Goal: Transaction & Acquisition: Purchase product/service

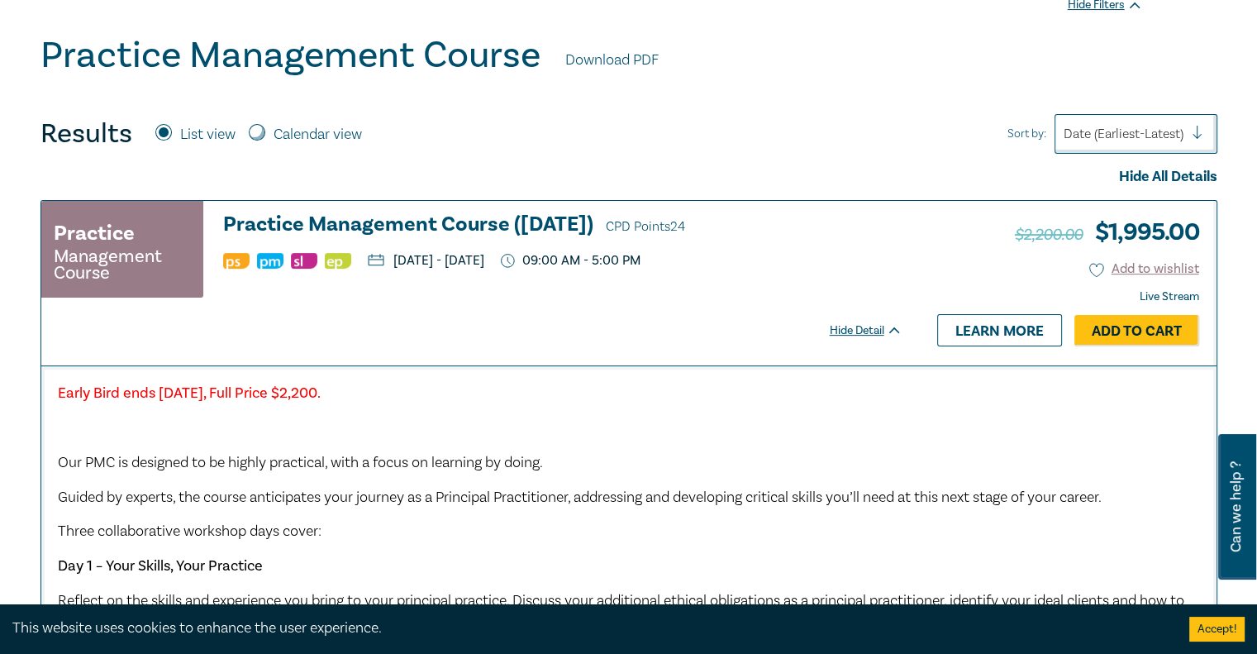
scroll to position [419, 0]
click at [484, 260] on p "[DATE] - [DATE]" at bounding box center [426, 259] width 117 height 13
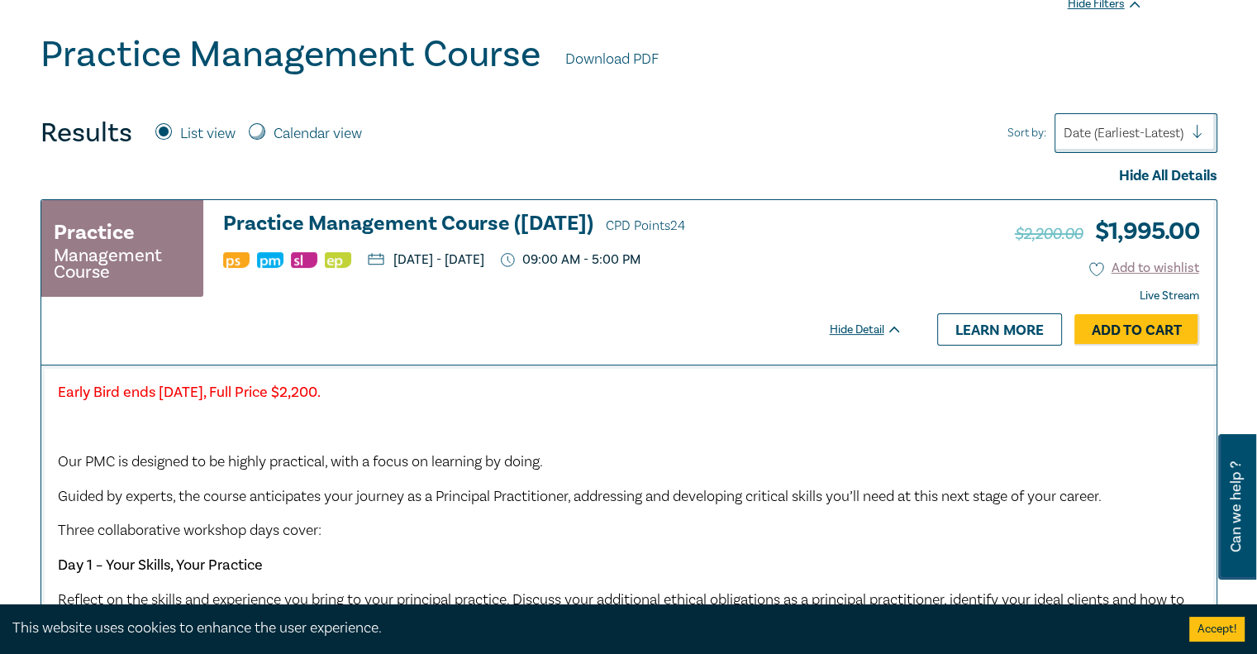
click at [484, 260] on p "[DATE] - [DATE]" at bounding box center [426, 259] width 117 height 13
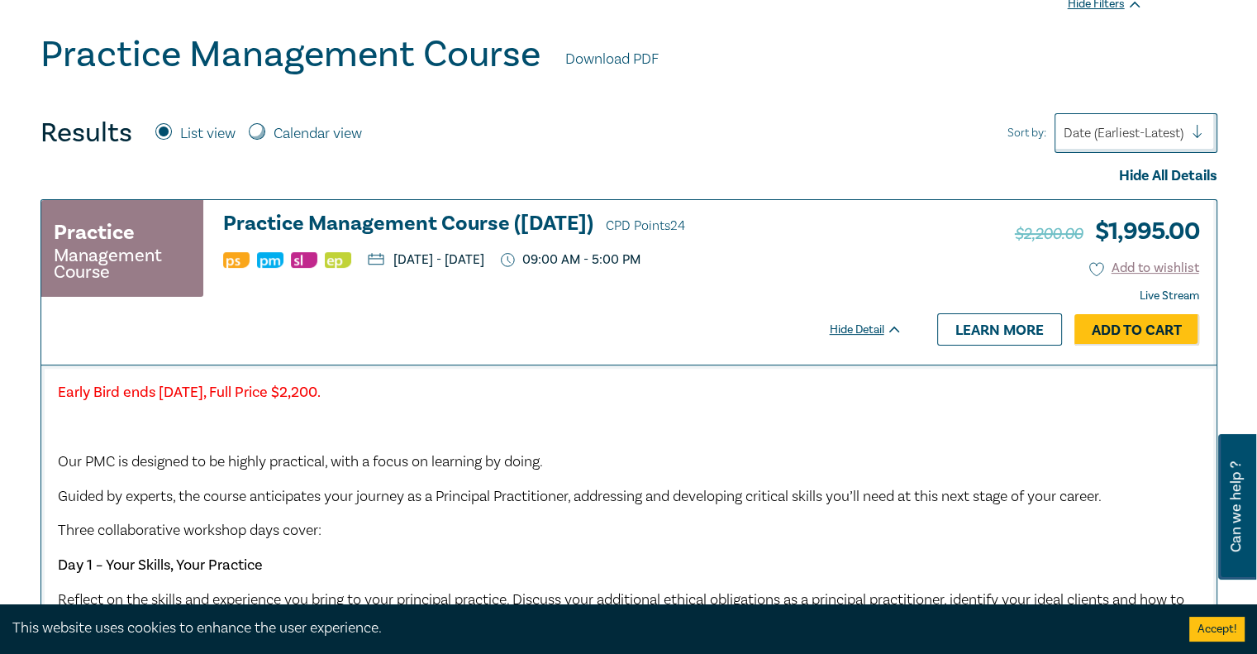
click at [679, 499] on span "Guided by experts, the course anticipates your journey as a Principal Practitio…" at bounding box center [580, 496] width 1044 height 19
click at [321, 395] on strong "Early Bird ends [DATE], Full Price $2,200." at bounding box center [189, 392] width 263 height 19
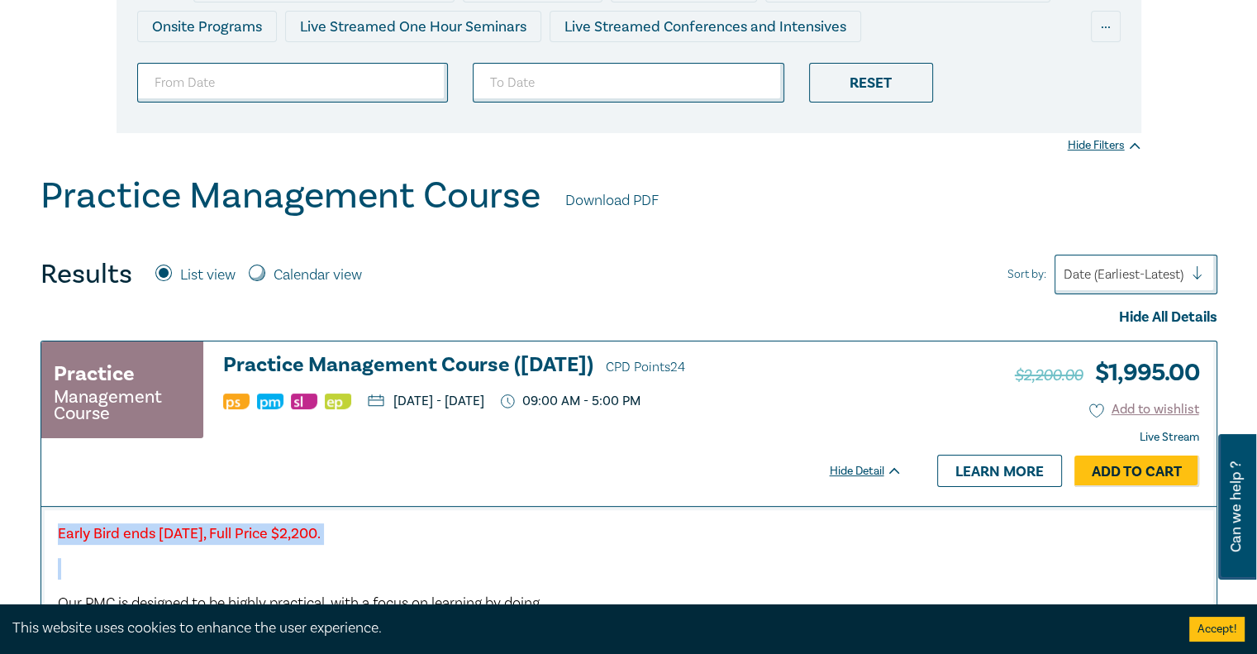
scroll to position [281, 0]
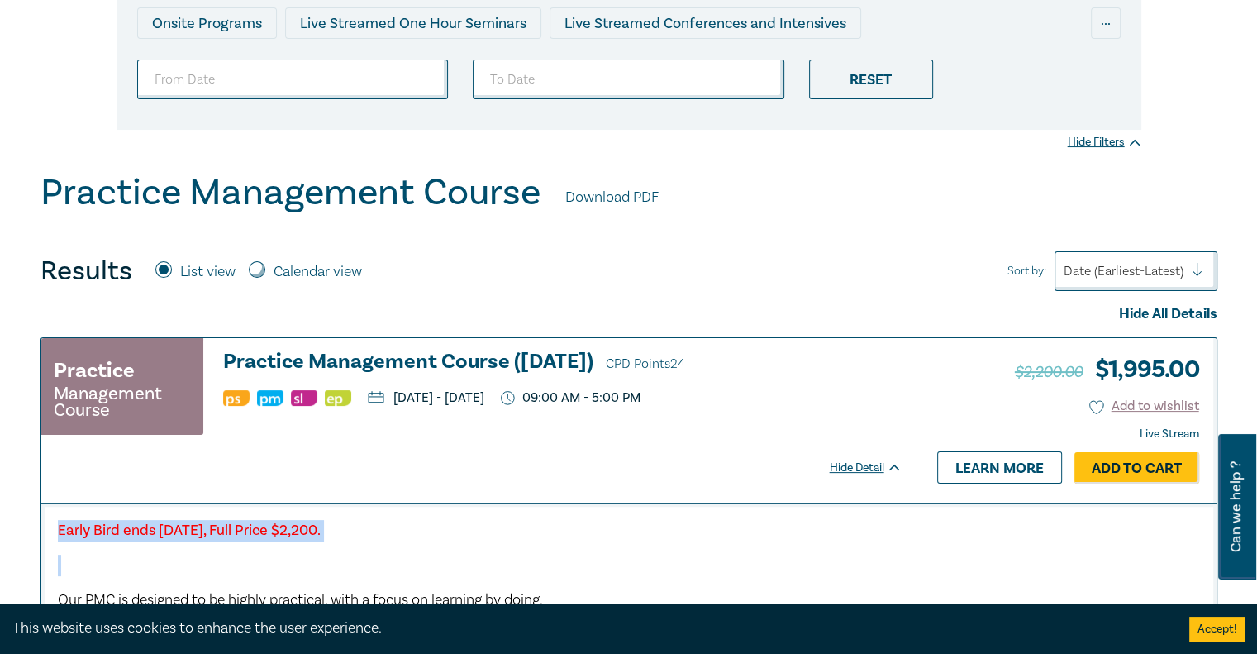
click at [853, 356] on h3 "Practice Management Course (October 2025) CPD Points 24" at bounding box center [562, 362] width 679 height 25
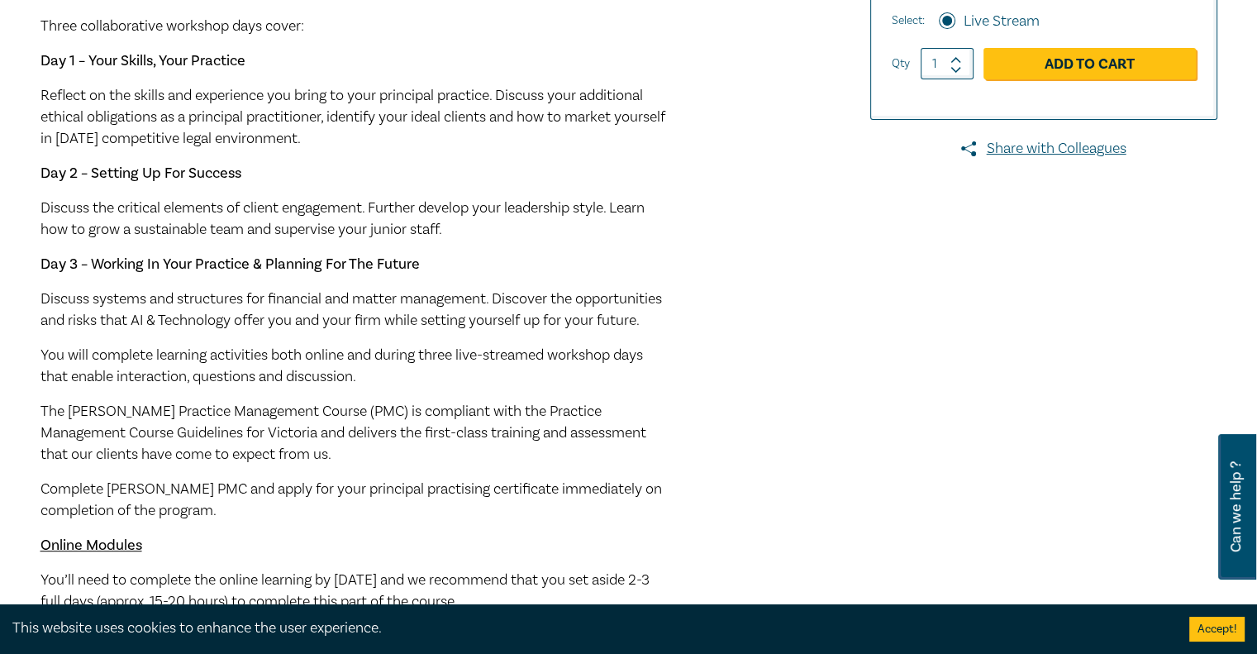
scroll to position [617, 0]
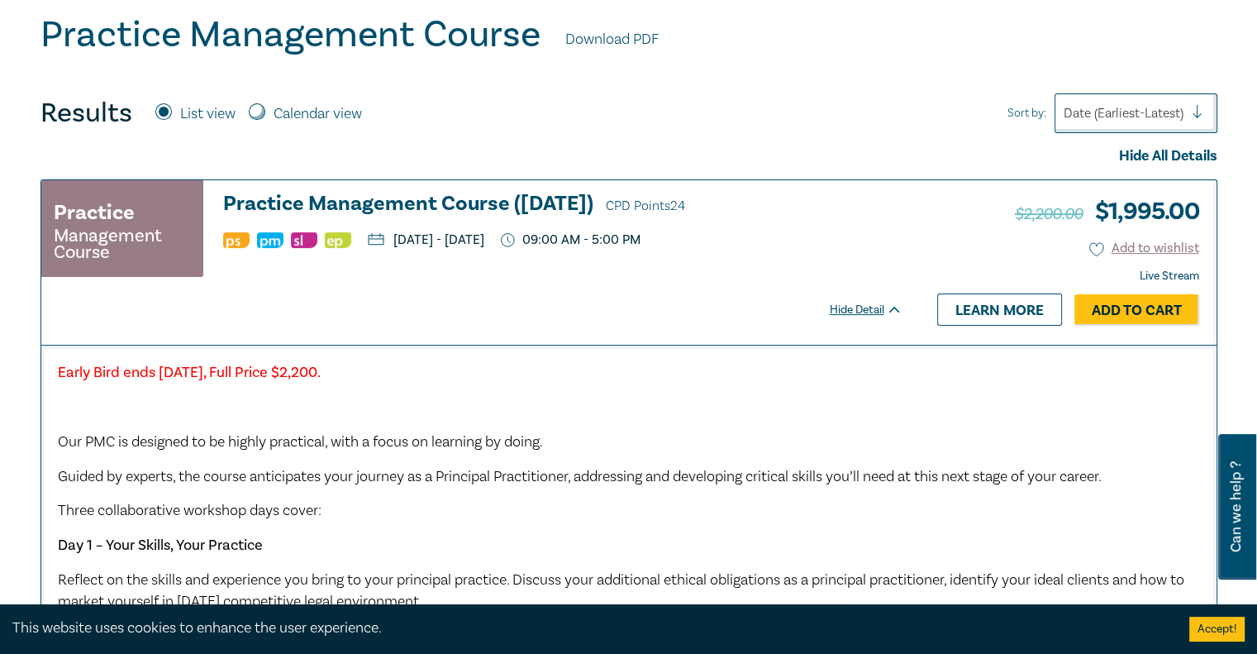
scroll to position [433, 0]
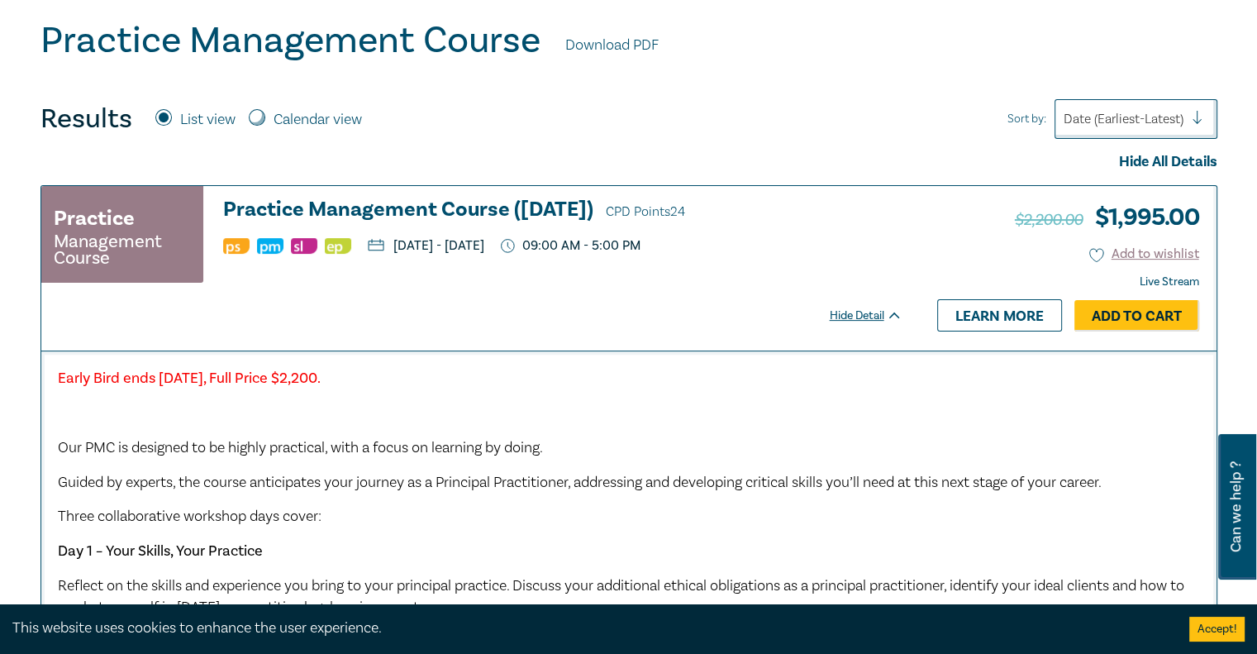
click at [445, 257] on div "Practice Management Course Practice Management Course (October 2025) CPD Points…" at bounding box center [471, 241] width 861 height 87
click at [670, 334] on div "Practice Management Course Practice Management Course (October 2025) CPD Points…" at bounding box center [480, 268] width 878 height 164
click at [1160, 310] on link "Add to Cart" at bounding box center [1137, 315] width 125 height 31
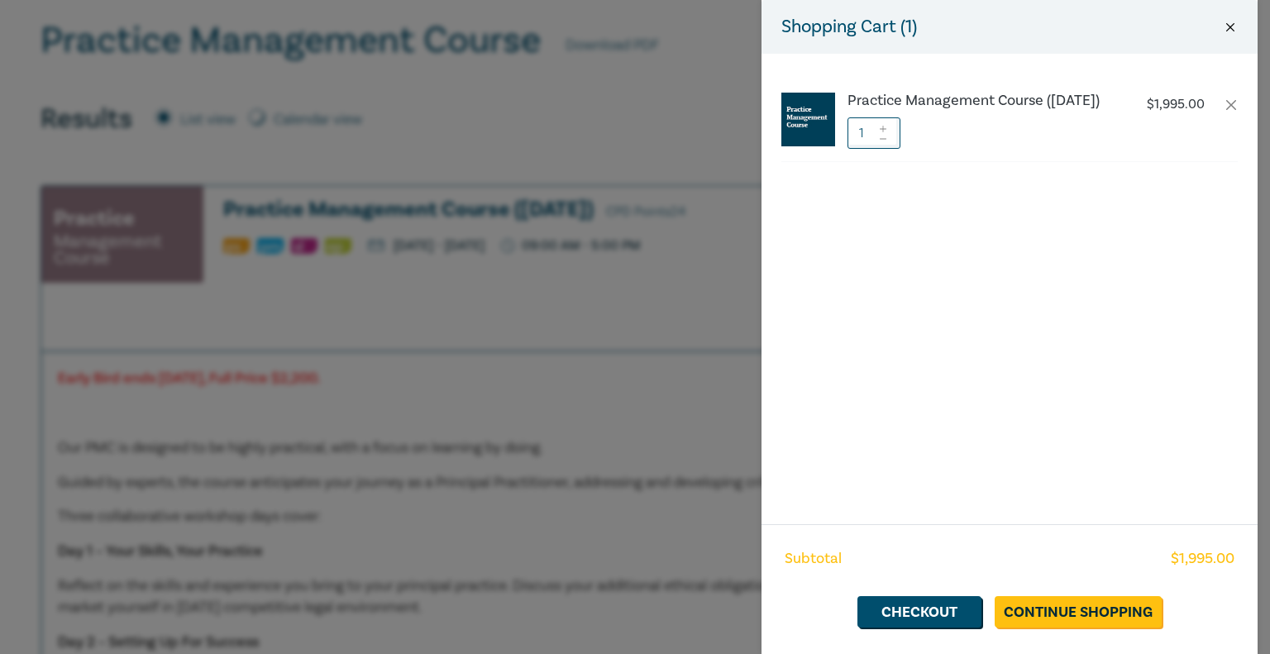
click at [1223, 23] on button "Close" at bounding box center [1230, 27] width 15 height 15
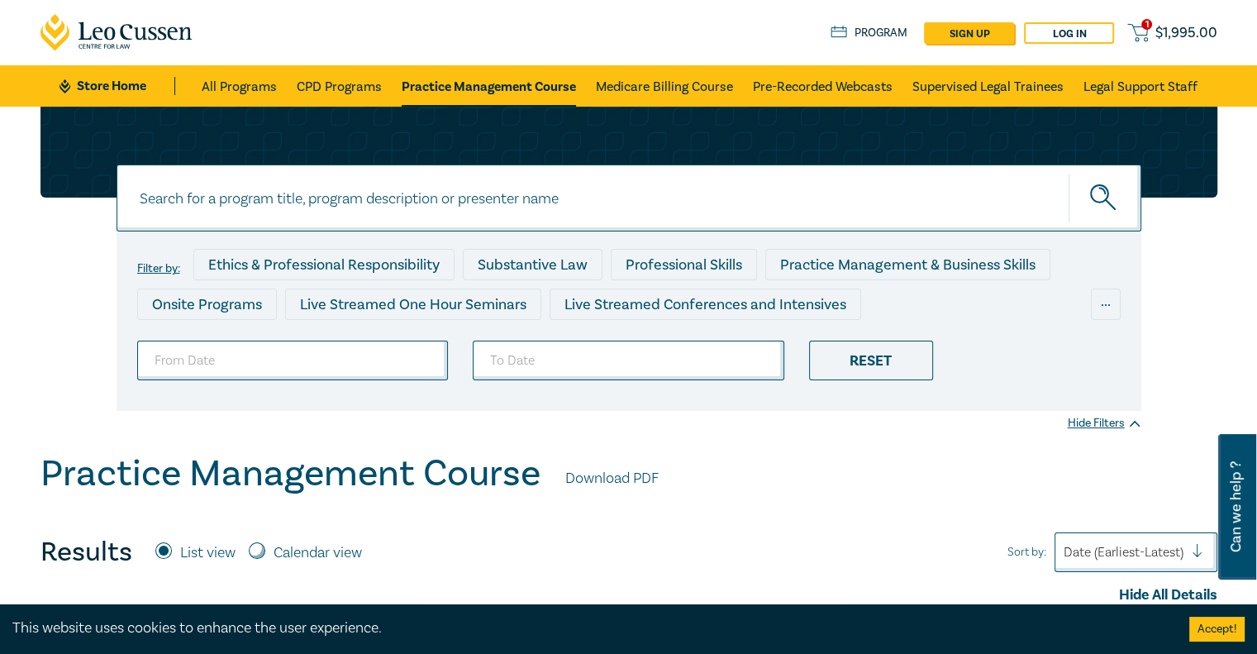
scroll to position [0, 0]
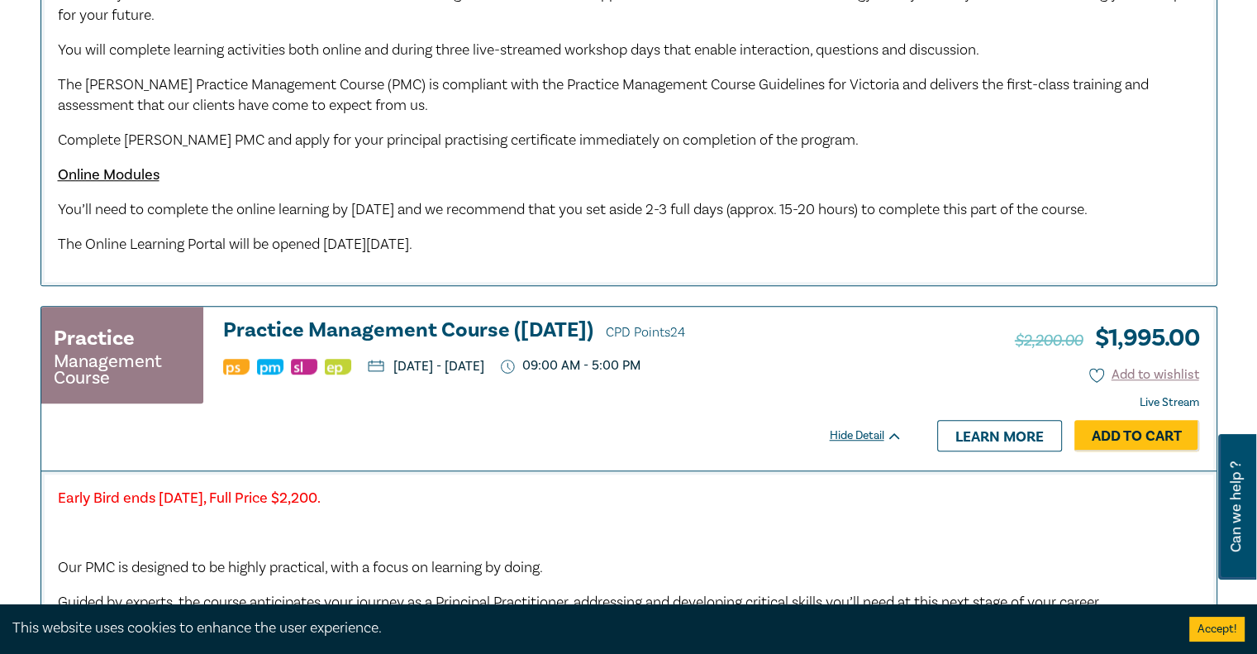
scroll to position [1197, 0]
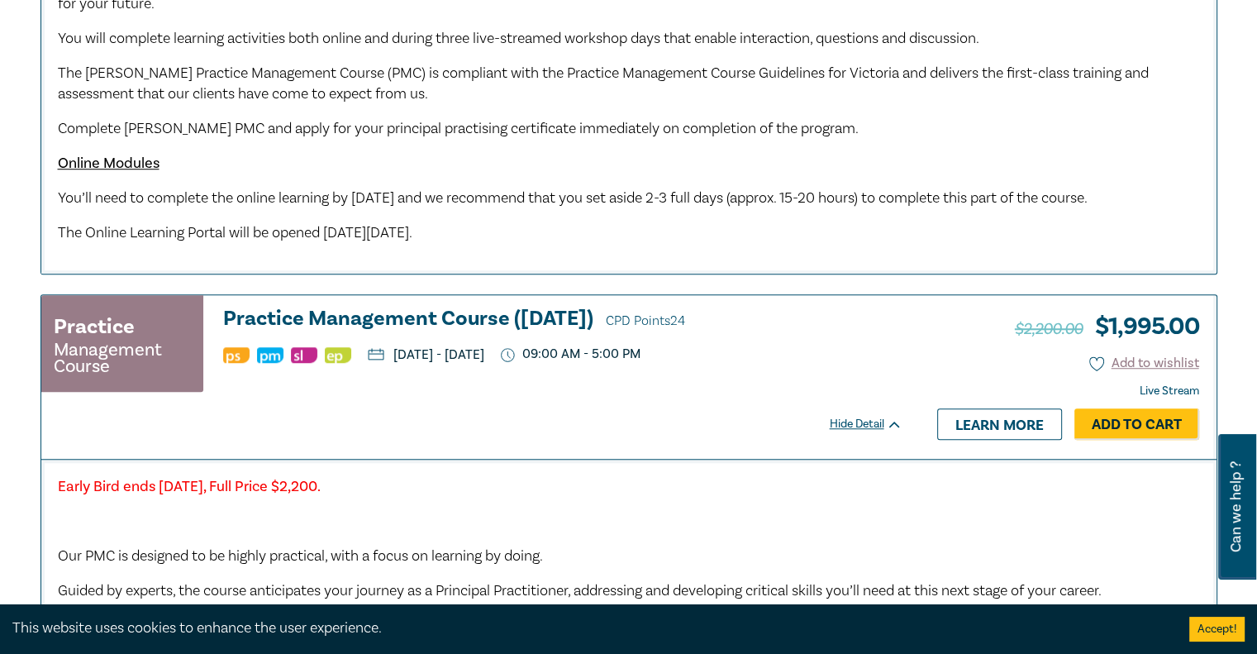
click at [438, 204] on span "You’ll need to complete the online learning by [DATE] and we recommend that you…" at bounding box center [573, 197] width 1030 height 19
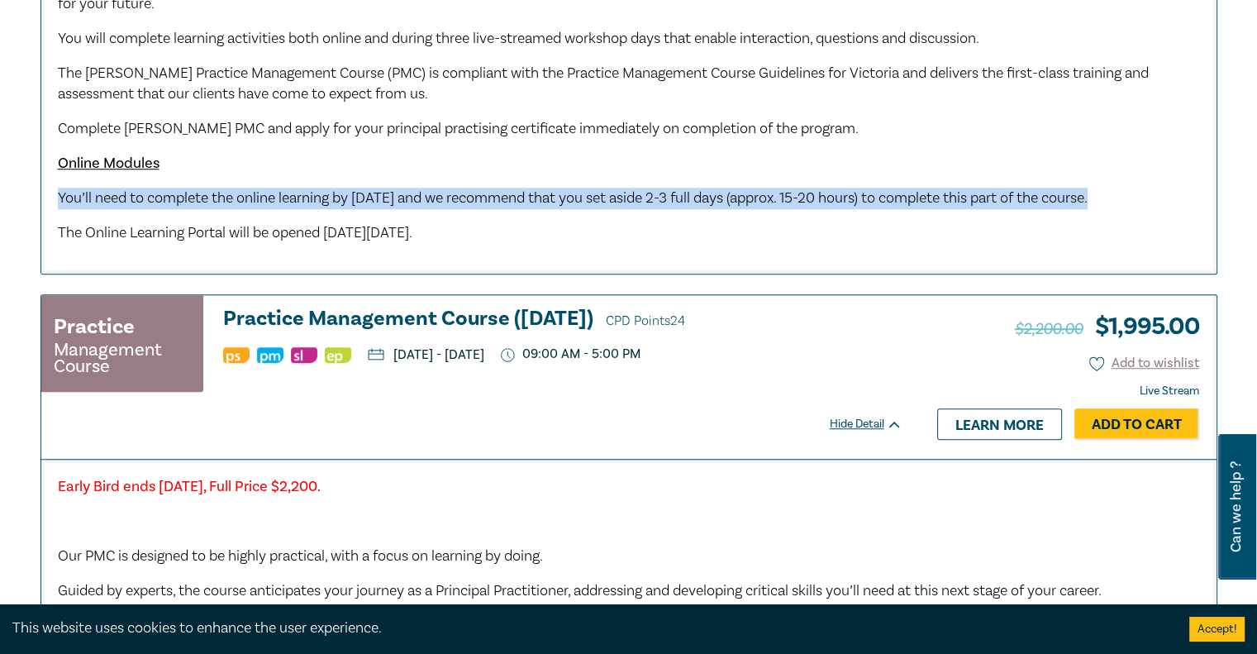
click at [438, 204] on span "You’ll need to complete the online learning by [DATE] and we recommend that you…" at bounding box center [573, 197] width 1030 height 19
click at [507, 209] on p "You’ll need to complete the online learning by [DATE] and we recommend that you…" at bounding box center [629, 198] width 1142 height 21
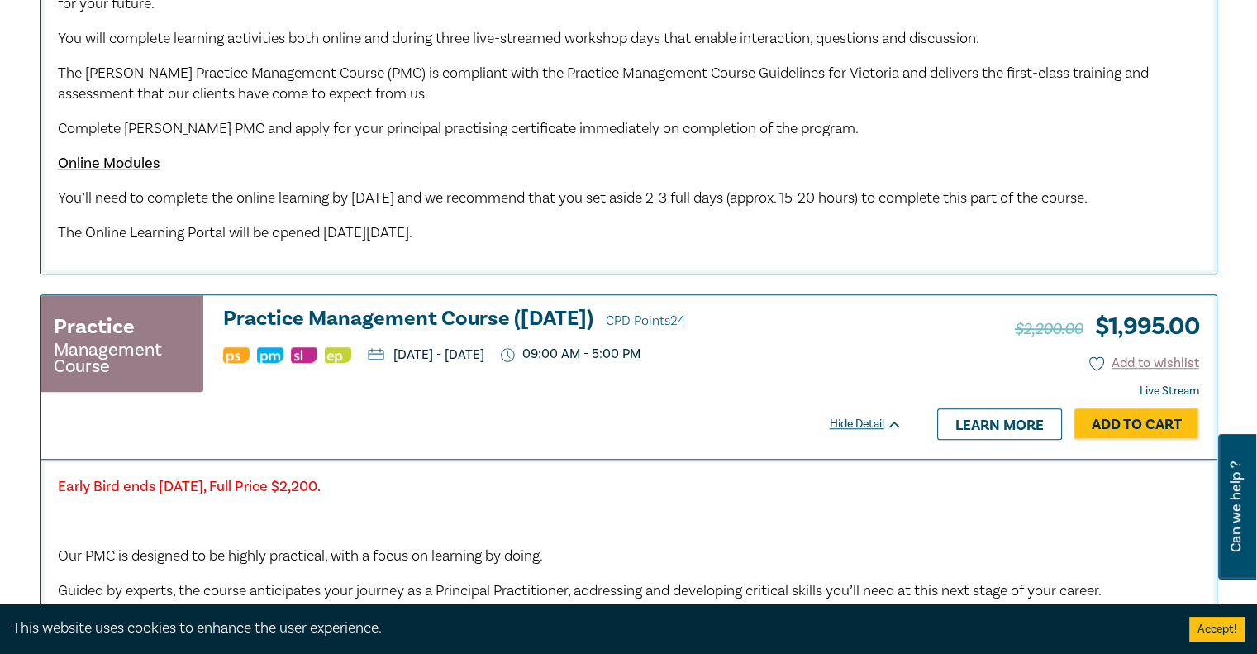
click at [507, 209] on p "You’ll need to complete the online learning by [DATE] and we recommend that you…" at bounding box center [629, 198] width 1142 height 21
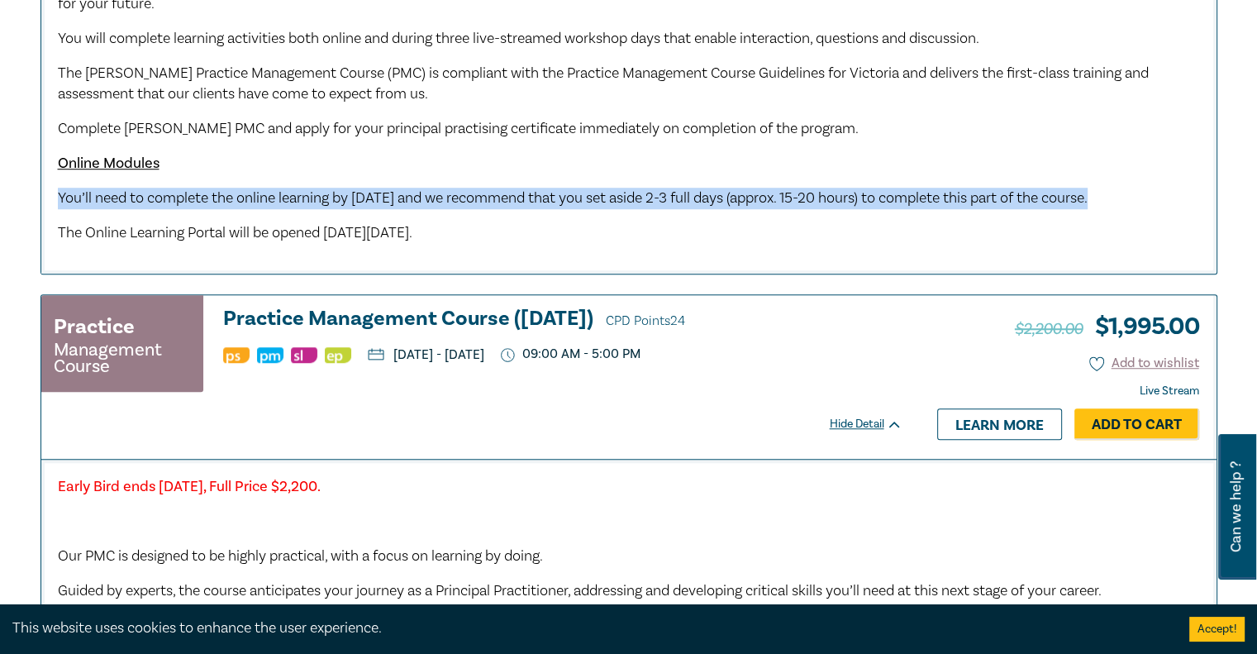
click at [507, 209] on p "You’ll need to complete the online learning by [DATE] and we recommend that you…" at bounding box center [629, 198] width 1142 height 21
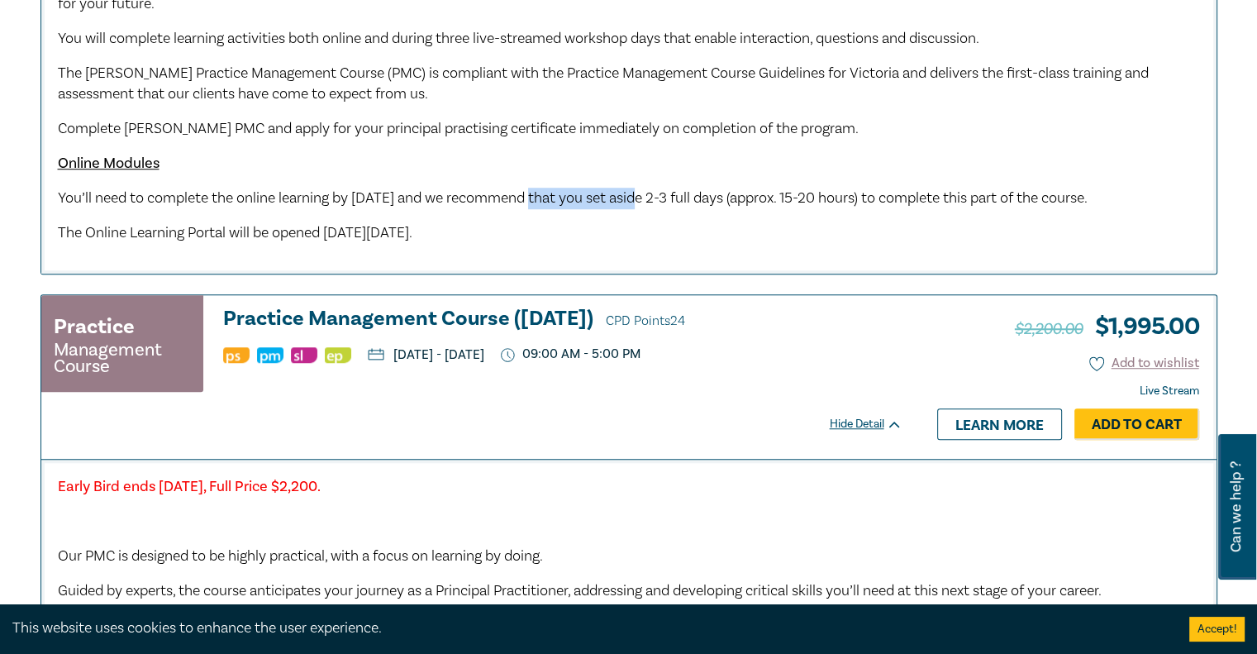
drag, startPoint x: 532, startPoint y: 207, endPoint x: 664, endPoint y: 194, distance: 132.1
click at [664, 194] on p "You’ll need to complete the online learning by [DATE] and we recommend that you…" at bounding box center [629, 198] width 1142 height 21
click at [664, 194] on span "You’ll need to complete the online learning by [DATE] and we recommend that you…" at bounding box center [573, 197] width 1030 height 19
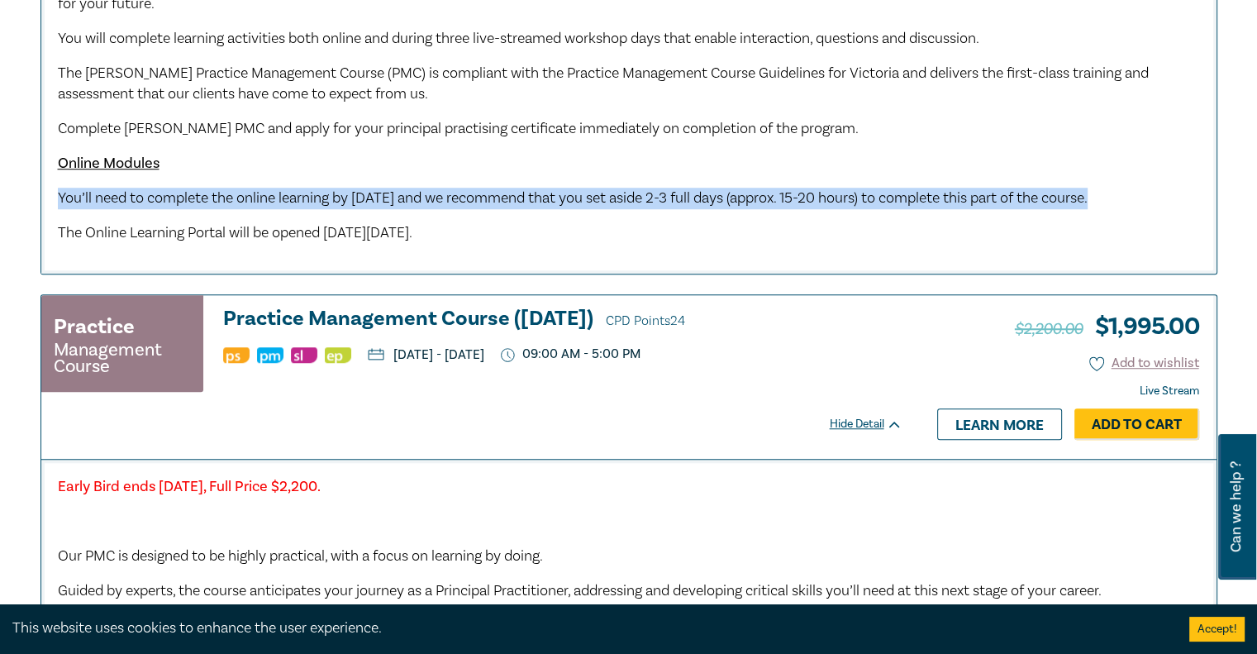
click at [664, 194] on span "You’ll need to complete the online learning by [DATE] and we recommend that you…" at bounding box center [573, 197] width 1030 height 19
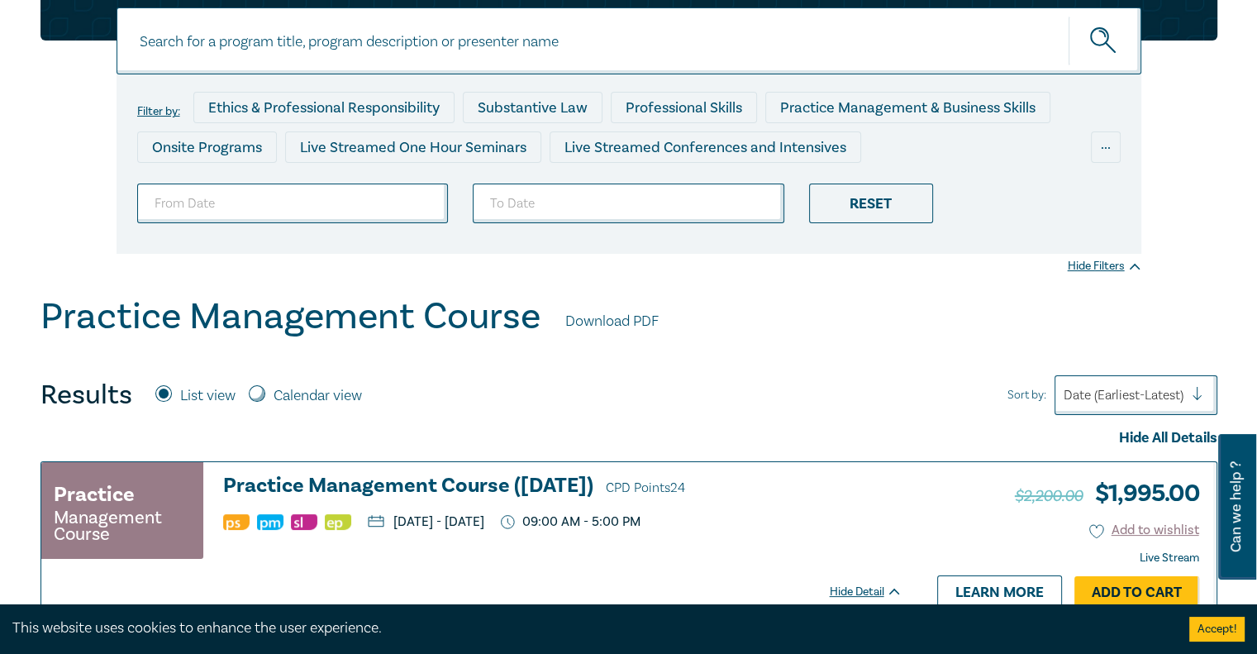
scroll to position [0, 0]
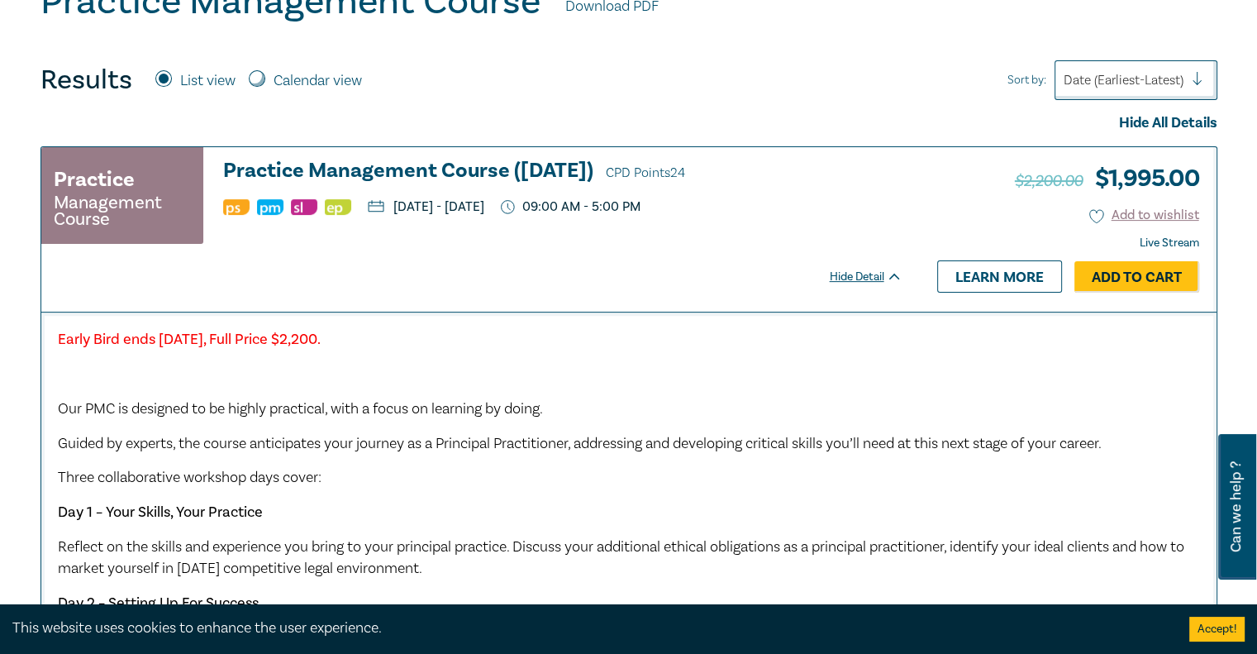
scroll to position [483, 0]
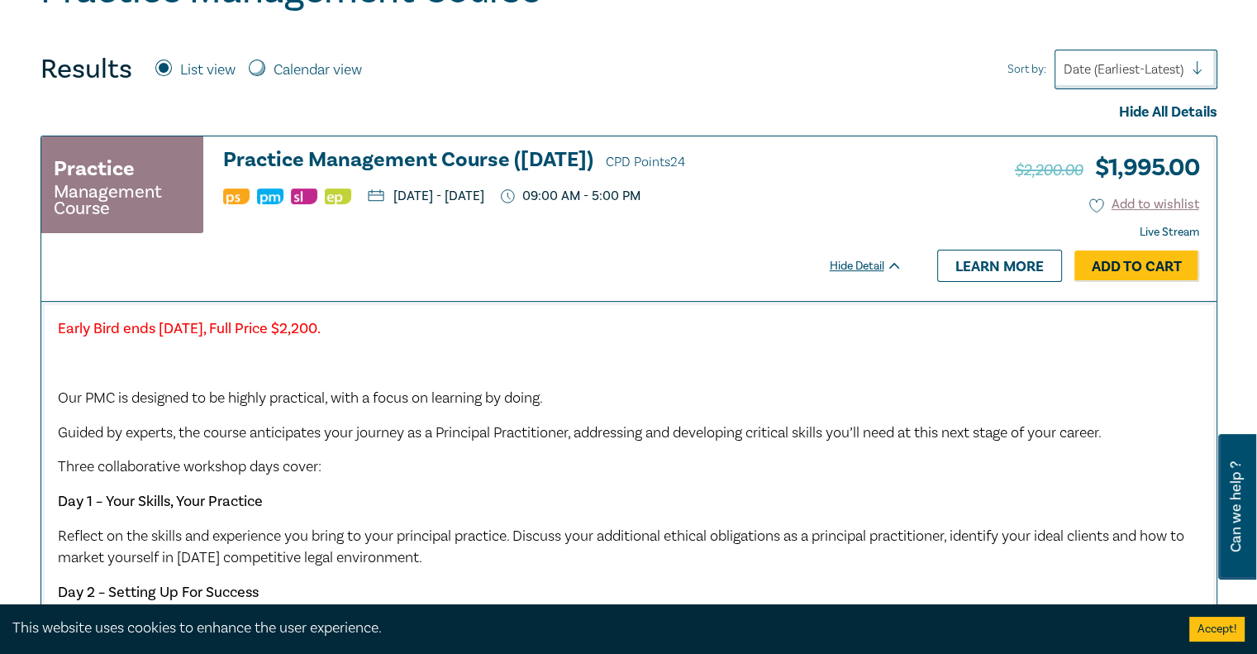
click at [471, 155] on h3 "Practice Management Course (October 2025) CPD Points 24" at bounding box center [562, 161] width 679 height 25
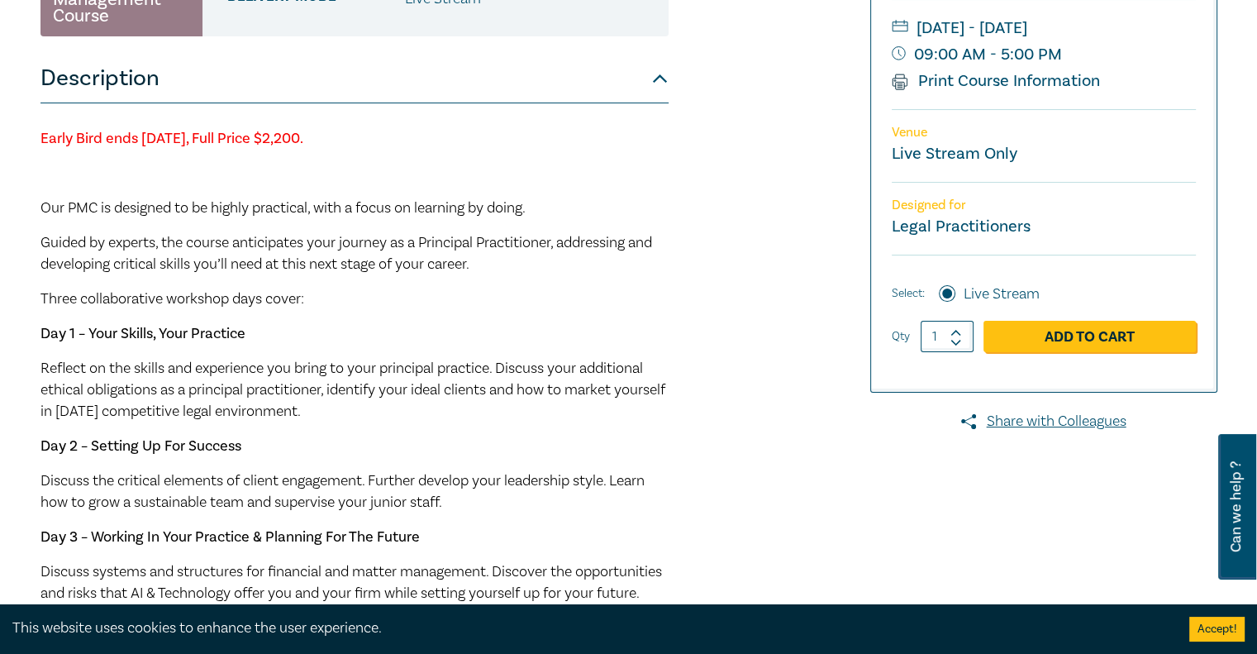
scroll to position [346, 0]
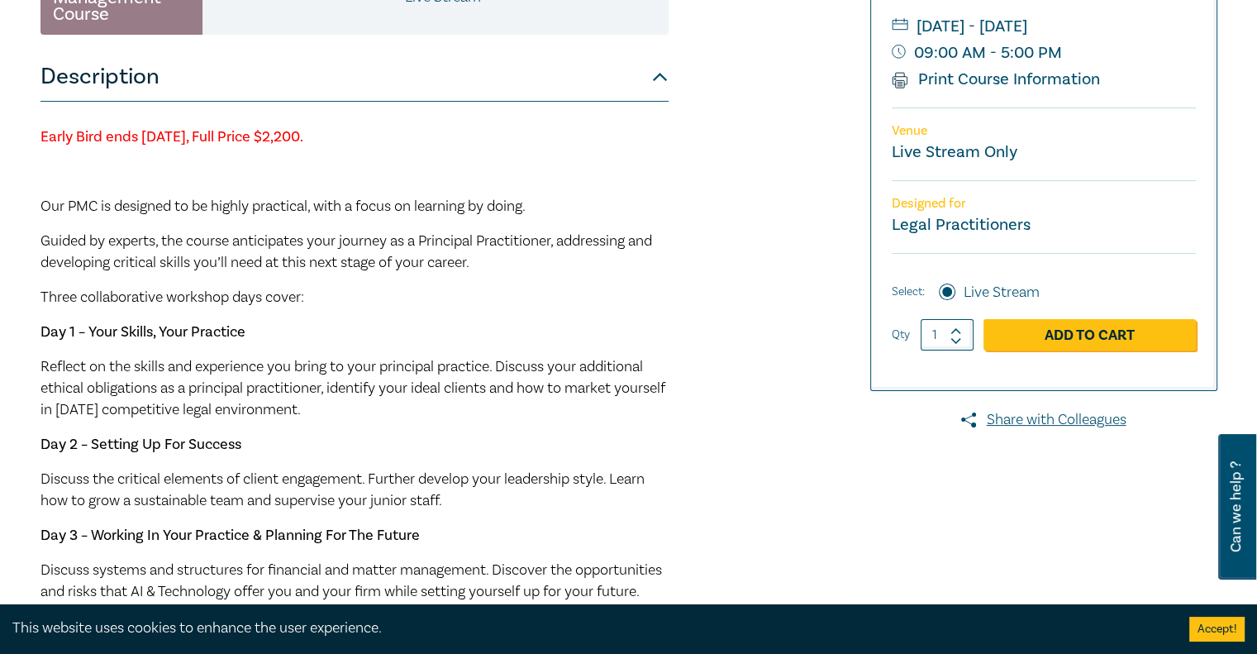
click at [187, 207] on span "Our PMC is designed to be highly practical, with a focus on learning by doing." at bounding box center [283, 206] width 485 height 19
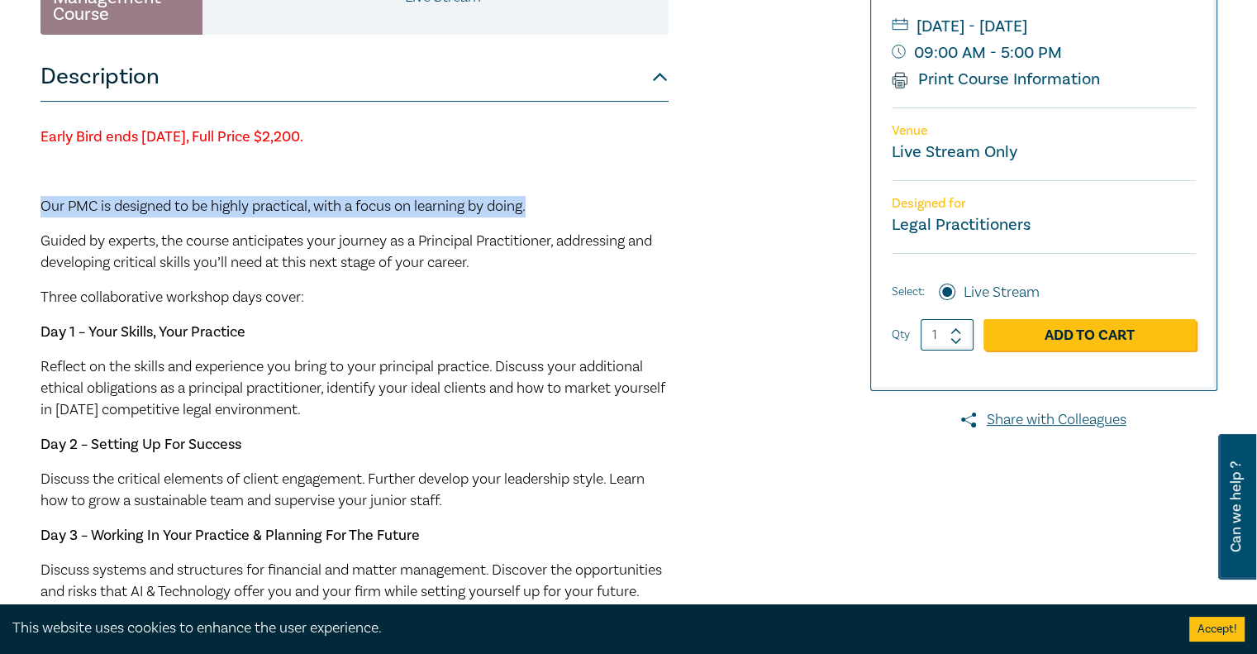
click at [187, 207] on span "Our PMC is designed to be highly practical, with a focus on learning by doing." at bounding box center [283, 206] width 485 height 19
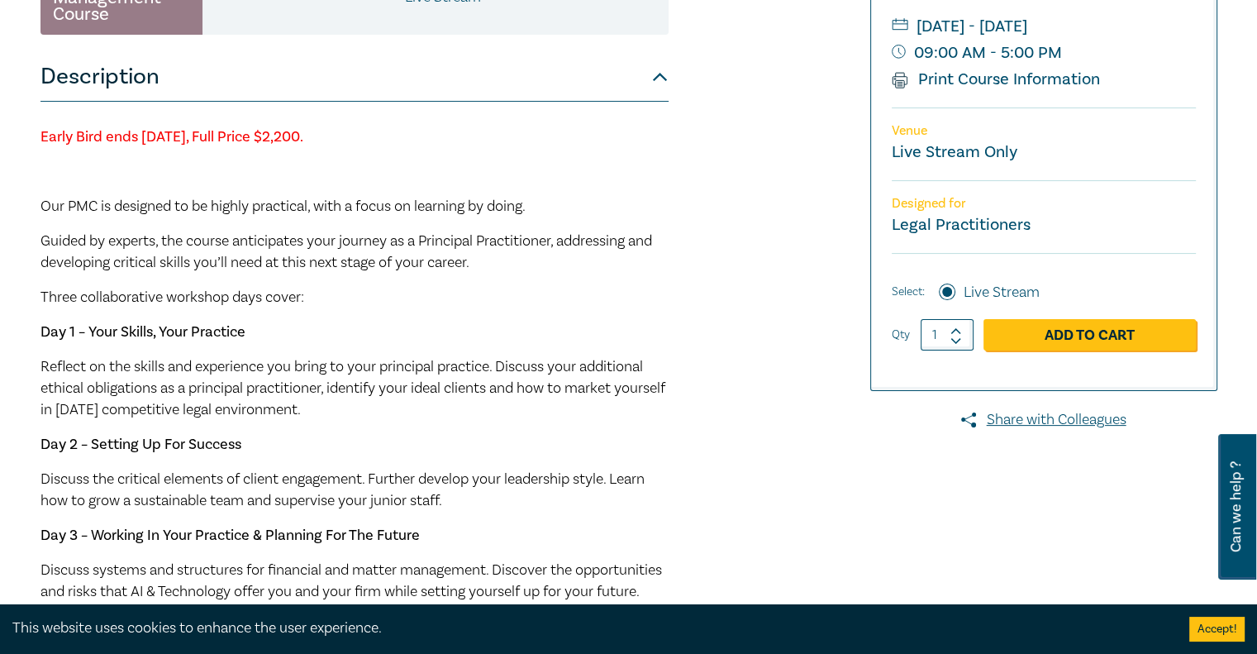
click at [231, 241] on span "Guided by experts, the course anticipates your journey as a Principal Practitio…" at bounding box center [347, 251] width 612 height 41
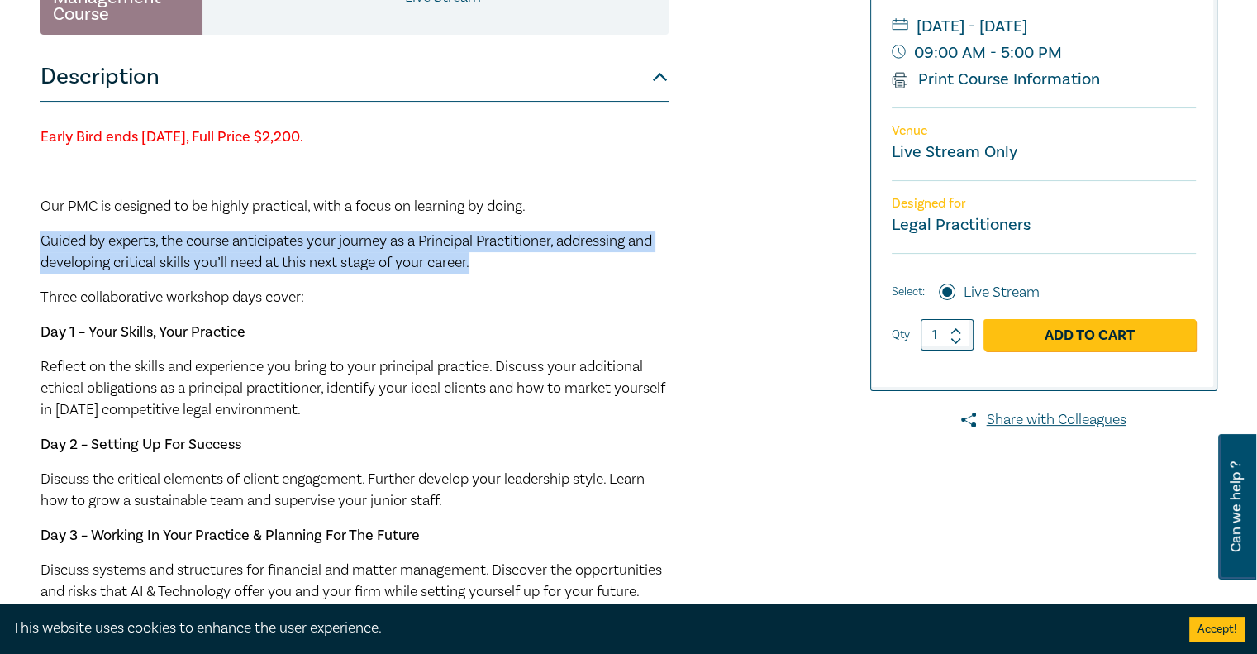
click at [231, 241] on span "Guided by experts, the course anticipates your journey as a Principal Practitio…" at bounding box center [347, 251] width 612 height 41
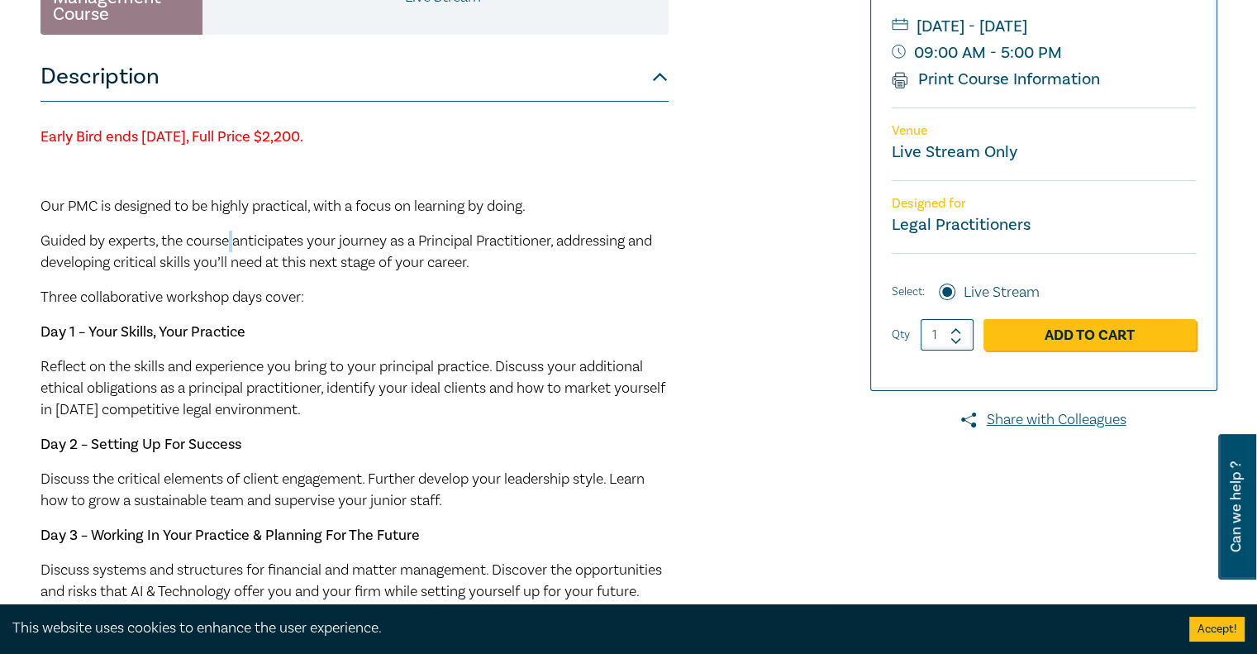
click at [231, 241] on span "Guided by experts, the course anticipates your journey as a Principal Practitio…" at bounding box center [347, 251] width 612 height 41
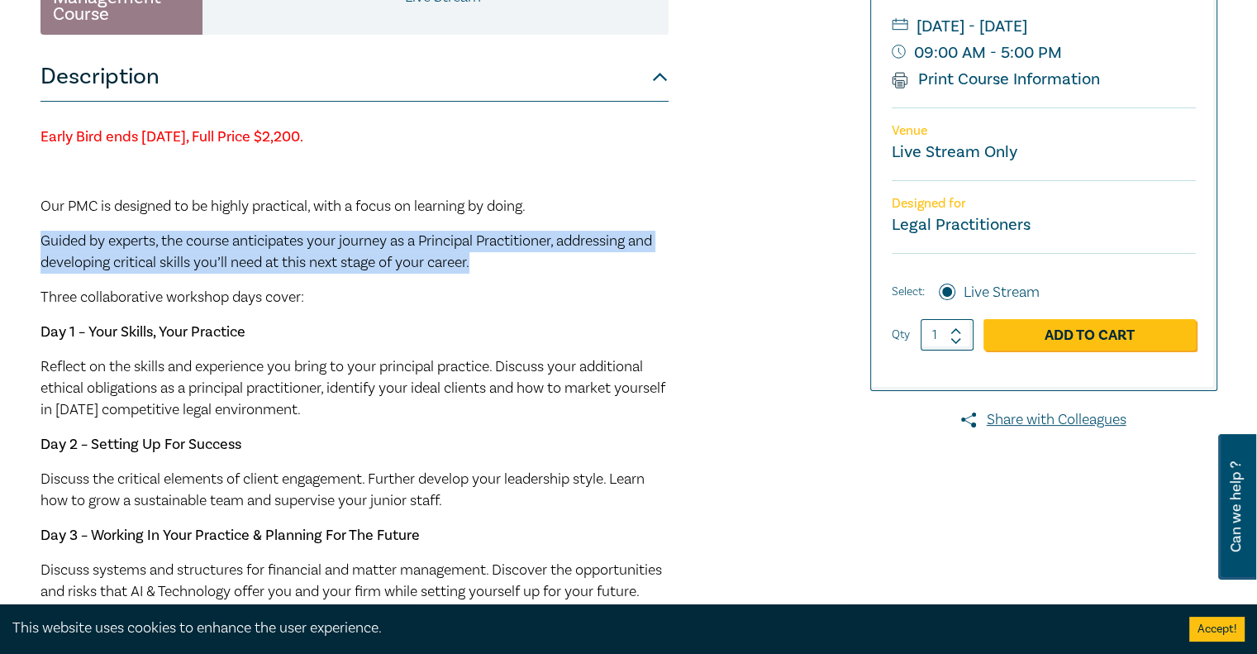
click at [231, 241] on span "Guided by experts, the course anticipates your journey as a Principal Practitio…" at bounding box center [347, 251] width 612 height 41
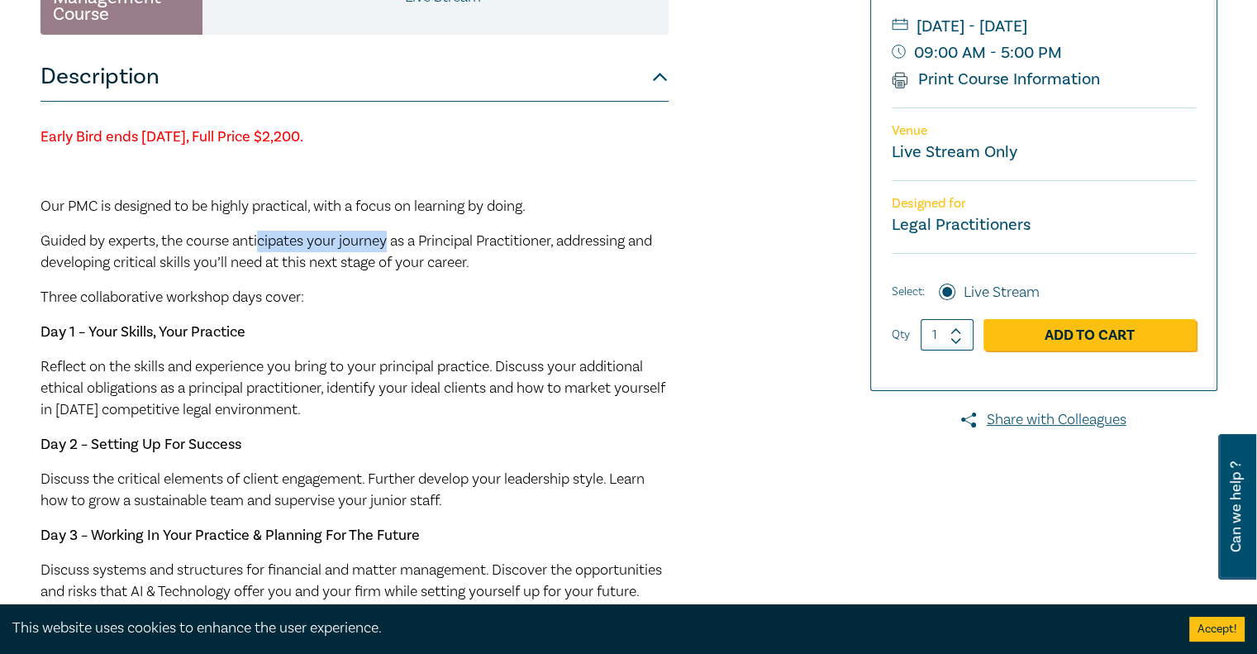
drag, startPoint x: 263, startPoint y: 241, endPoint x: 393, endPoint y: 244, distance: 129.8
click at [393, 244] on span "Guided by experts, the course anticipates your journey as a Principal Practitio…" at bounding box center [347, 251] width 612 height 41
click at [436, 250] on span "Guided by experts, the course anticipates your journey as a Principal Practitio…" at bounding box center [347, 251] width 612 height 41
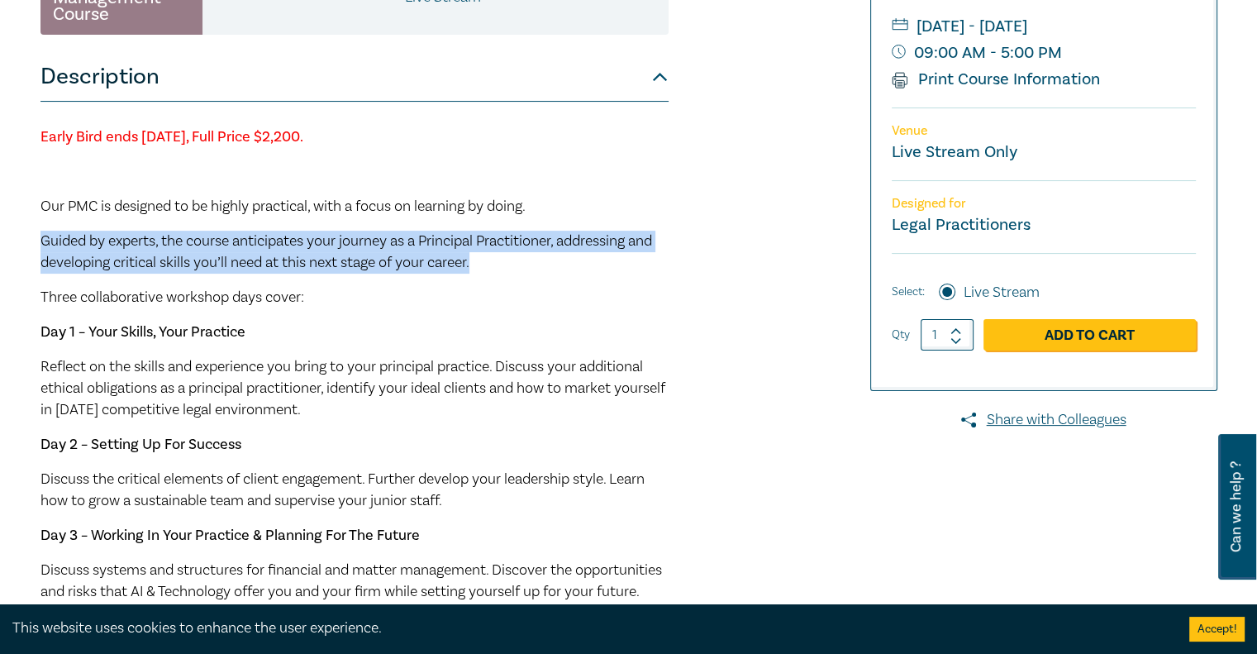
click at [436, 250] on span "Guided by experts, the course anticipates your journey as a Principal Practitio…" at bounding box center [347, 251] width 612 height 41
click at [361, 265] on span "Guided by experts, the course anticipates your journey as a Principal Practitio…" at bounding box center [347, 251] width 612 height 41
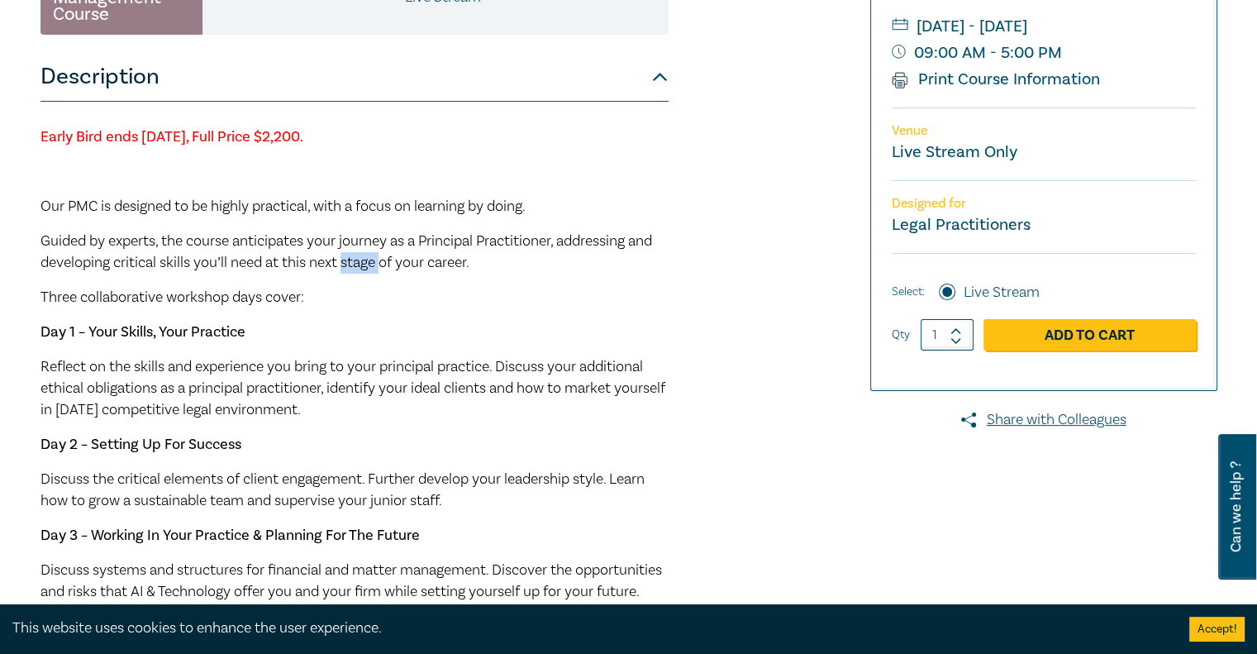
click at [361, 265] on span "Guided by experts, the course anticipates your journey as a Principal Practitio…" at bounding box center [347, 251] width 612 height 41
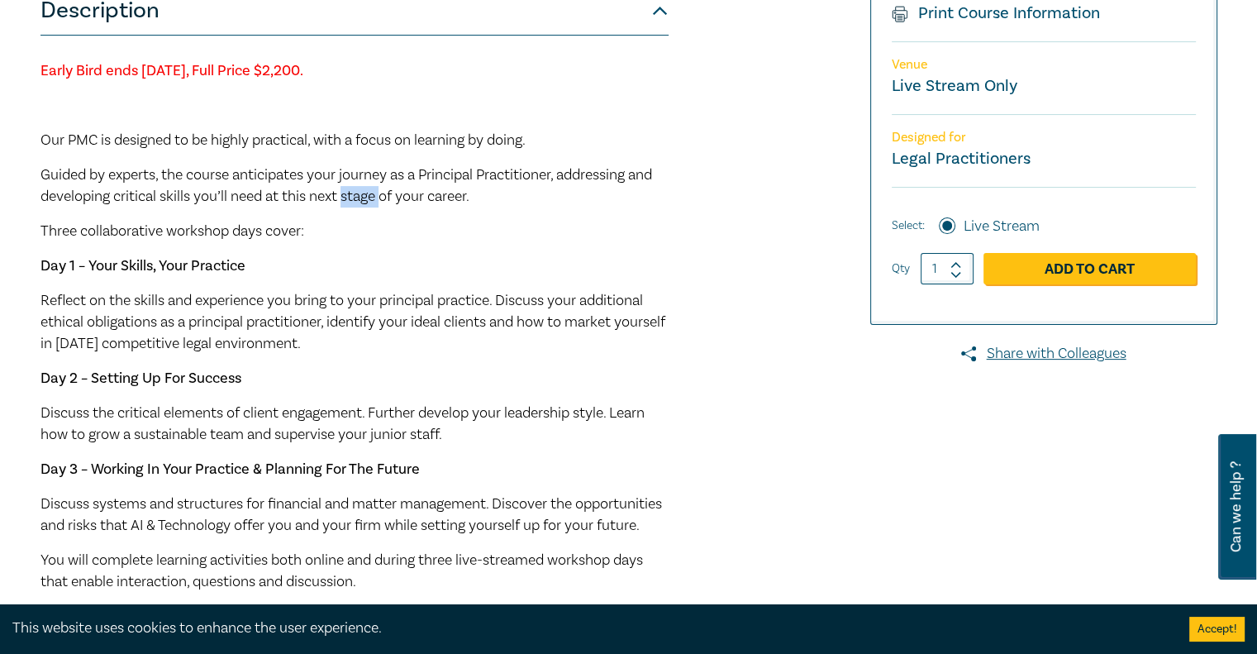
scroll to position [441, 0]
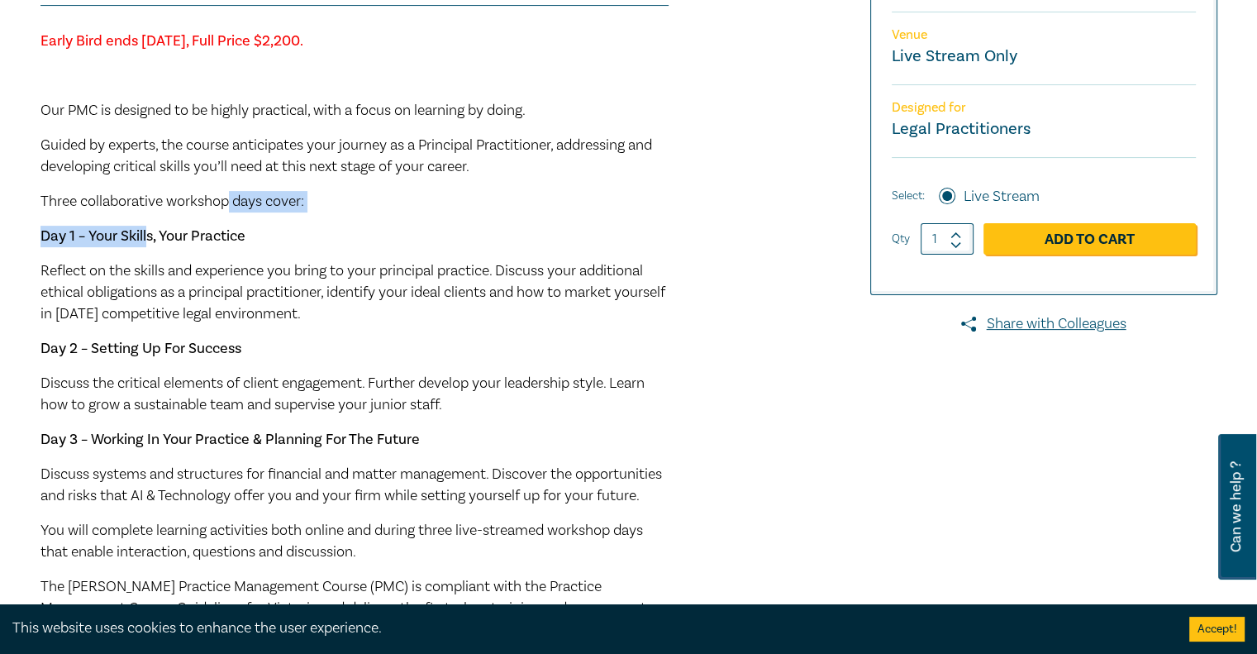
drag, startPoint x: 147, startPoint y: 217, endPoint x: 230, endPoint y: 203, distance: 83.8
click at [230, 203] on div "Early Bird ends Friday 12 September 2025, Full Price $2,200. Our PMC is designe…" at bounding box center [355, 427] width 628 height 792
click at [230, 203] on span "Three collaborative workshop days cover:" at bounding box center [173, 201] width 264 height 19
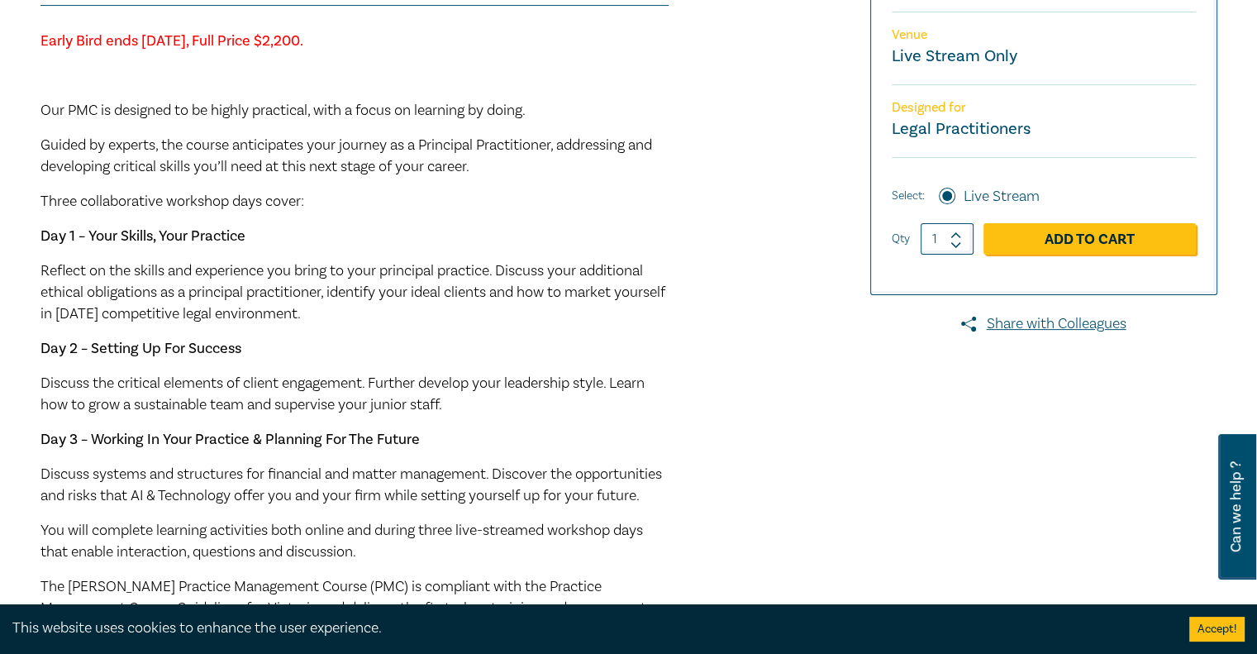
click at [178, 241] on strong "Day 1 – Your Skills, Your Practice" at bounding box center [143, 235] width 205 height 19
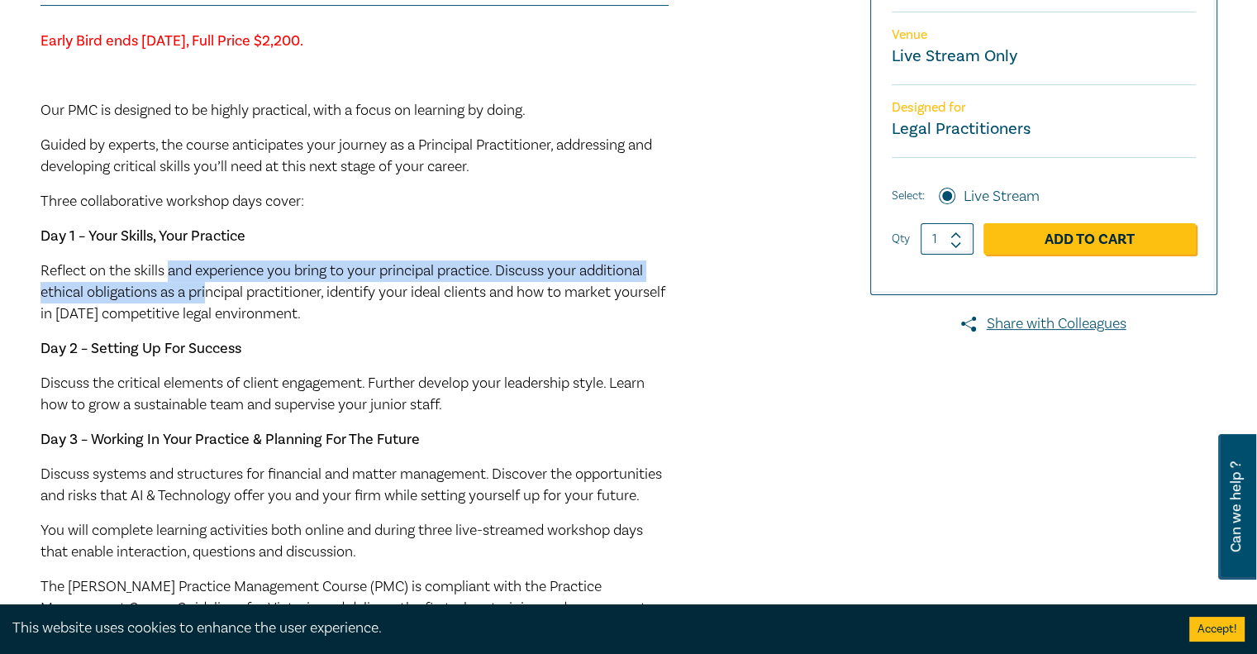
drag, startPoint x: 173, startPoint y: 251, endPoint x: 209, endPoint y: 296, distance: 57.6
click at [209, 296] on div "Early Bird ends Friday 12 September 2025, Full Price $2,200. Our PMC is designe…" at bounding box center [355, 427] width 628 height 792
click at [209, 296] on span "Reflect on the skills and experience you bring to your principal practice. Disc…" at bounding box center [353, 292] width 625 height 62
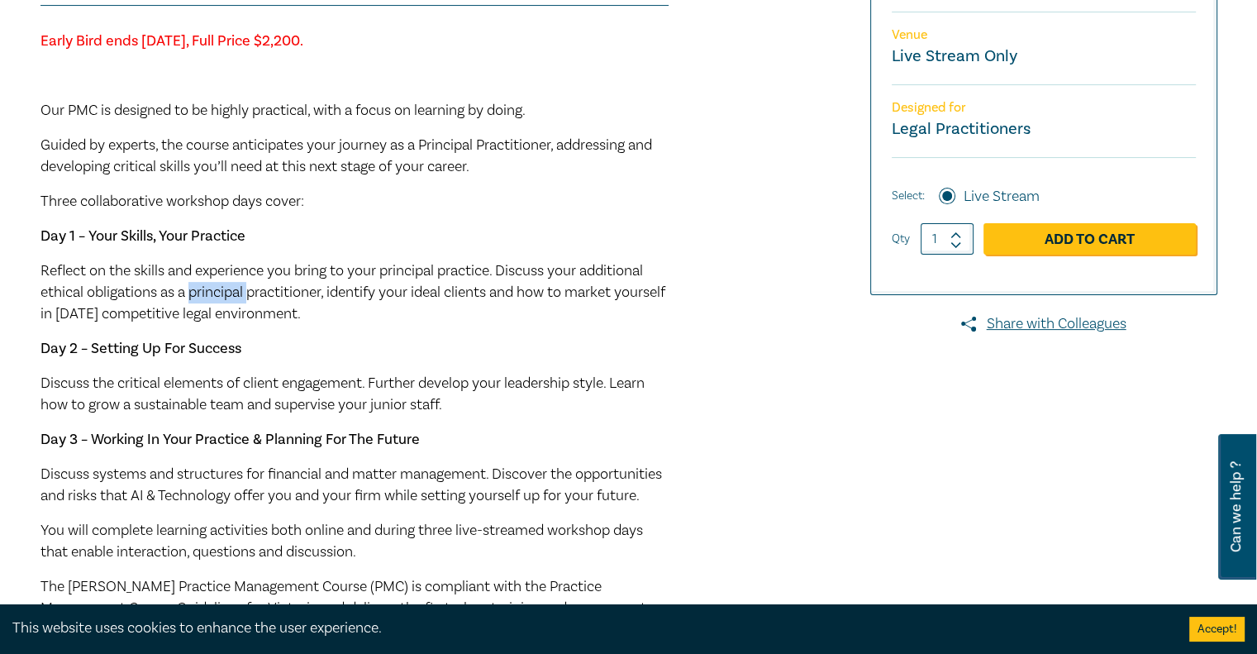
click at [209, 296] on span "Reflect on the skills and experience you bring to your principal practice. Disc…" at bounding box center [353, 292] width 625 height 62
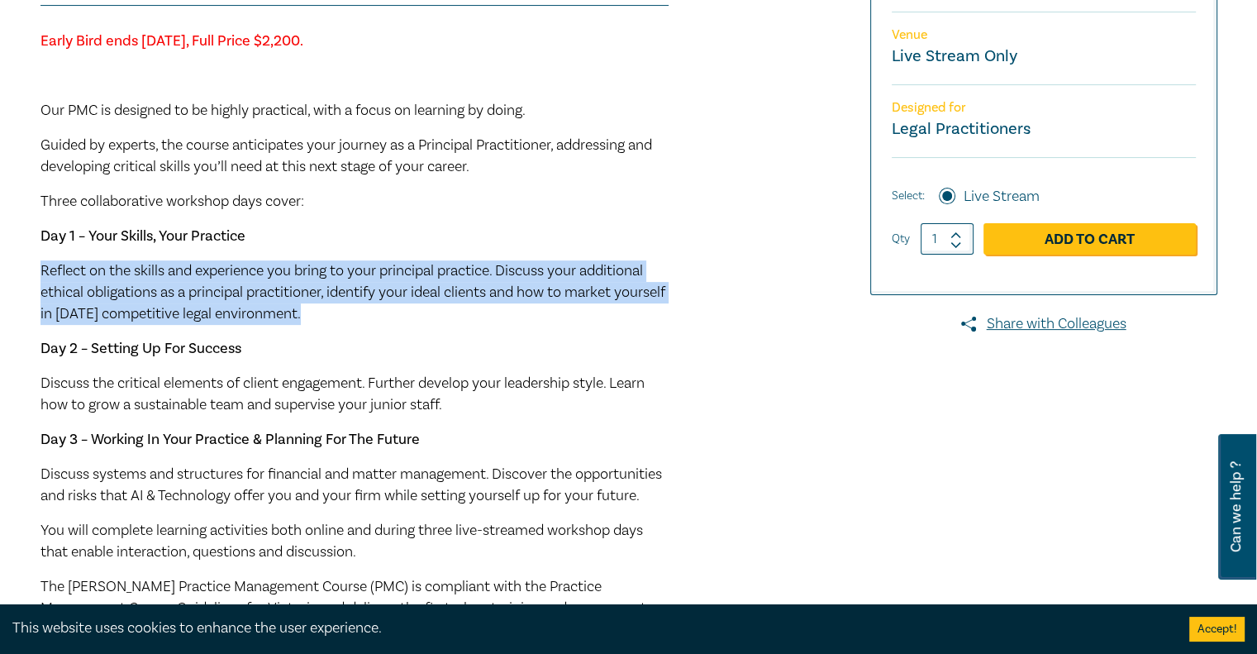
click at [209, 296] on span "Reflect on the skills and experience you bring to your principal practice. Disc…" at bounding box center [353, 292] width 625 height 62
click at [117, 280] on span "Reflect on the skills and experience you bring to your principal practice. Disc…" at bounding box center [353, 292] width 625 height 62
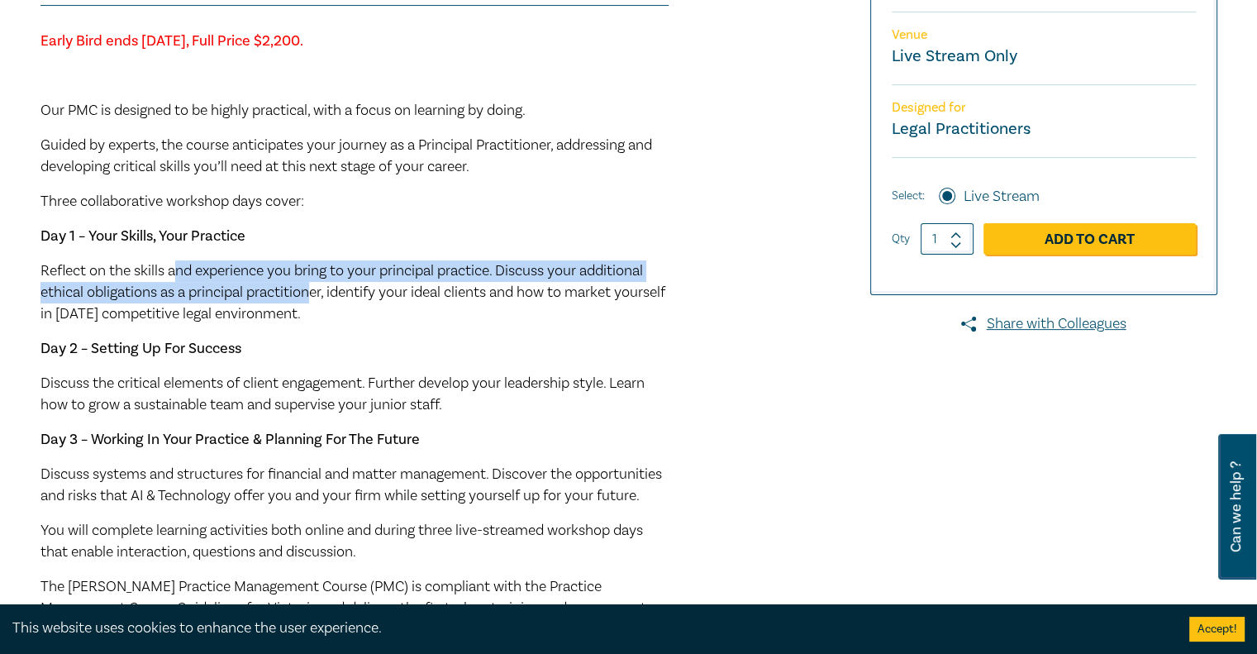
drag, startPoint x: 181, startPoint y: 278, endPoint x: 326, endPoint y: 310, distance: 148.2
click at [326, 310] on span "Reflect on the skills and experience you bring to your principal practice. Disc…" at bounding box center [353, 292] width 625 height 62
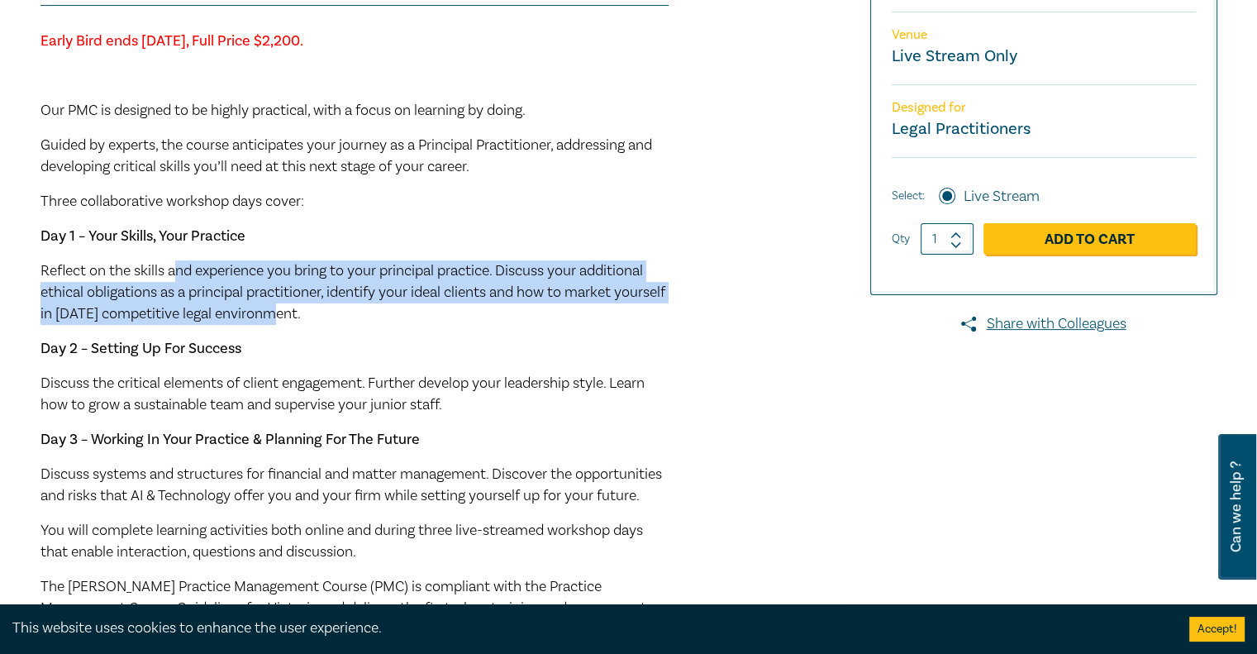
click at [386, 295] on span "Reflect on the skills and experience you bring to your principal practice. Disc…" at bounding box center [353, 292] width 625 height 62
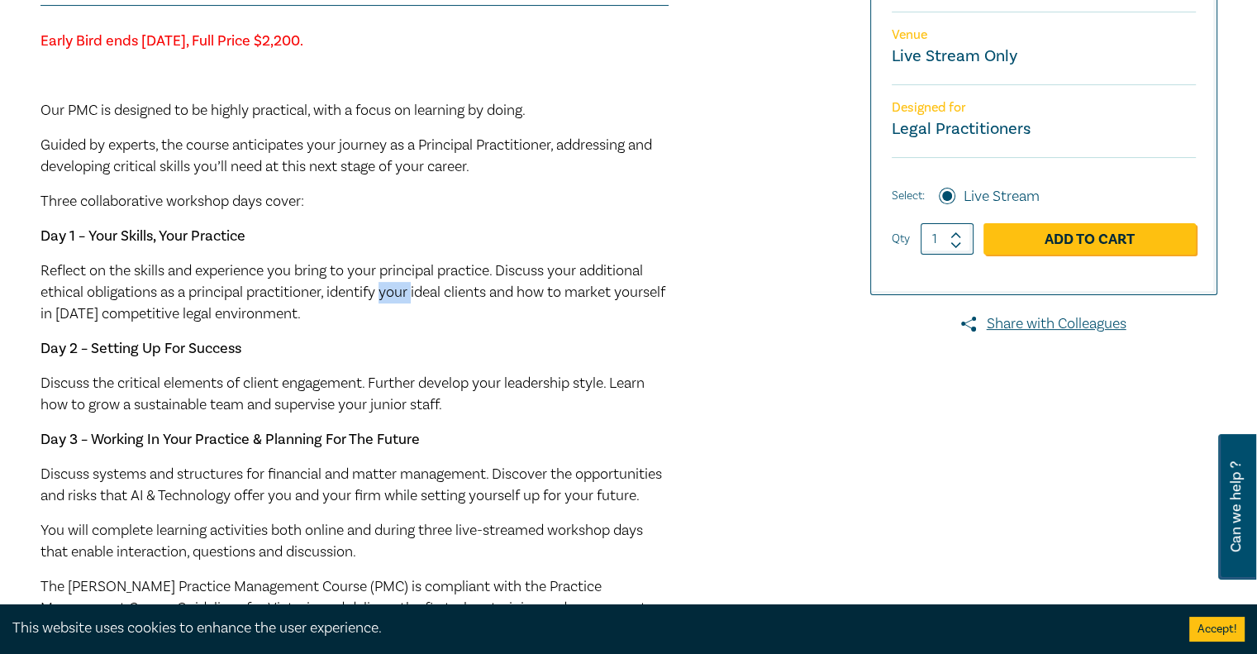
click at [386, 295] on span "Reflect on the skills and experience you bring to your principal practice. Disc…" at bounding box center [353, 292] width 625 height 62
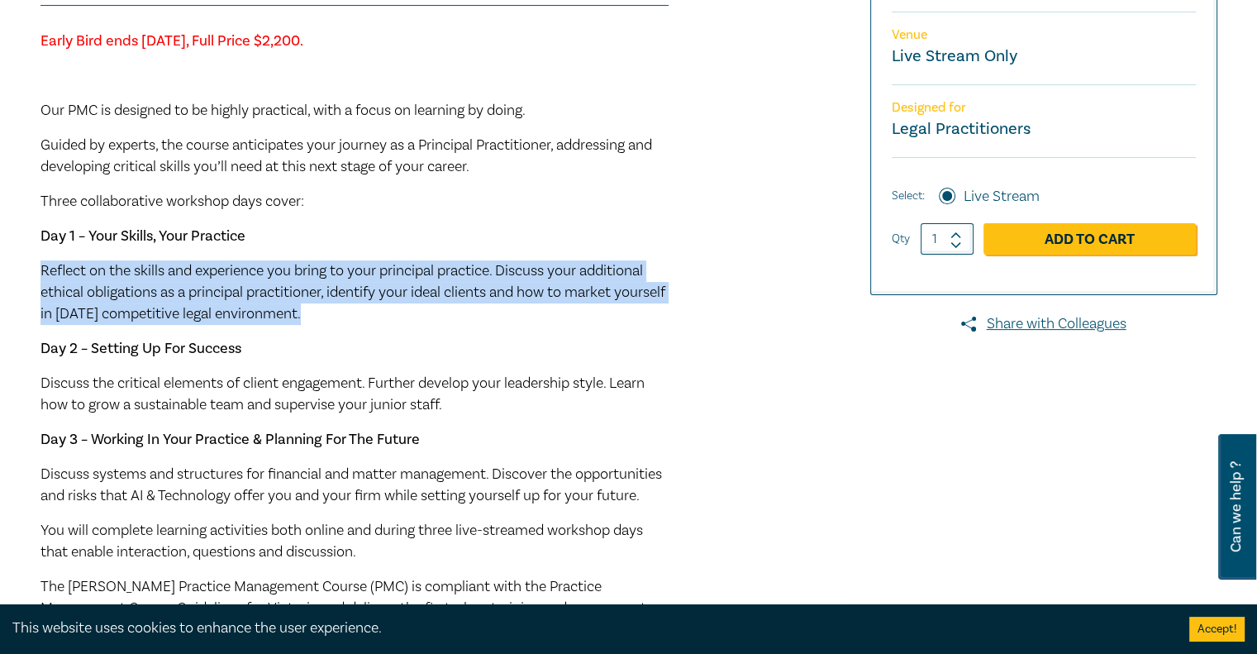
click at [386, 295] on span "Reflect on the skills and experience you bring to your principal practice. Disc…" at bounding box center [353, 292] width 625 height 62
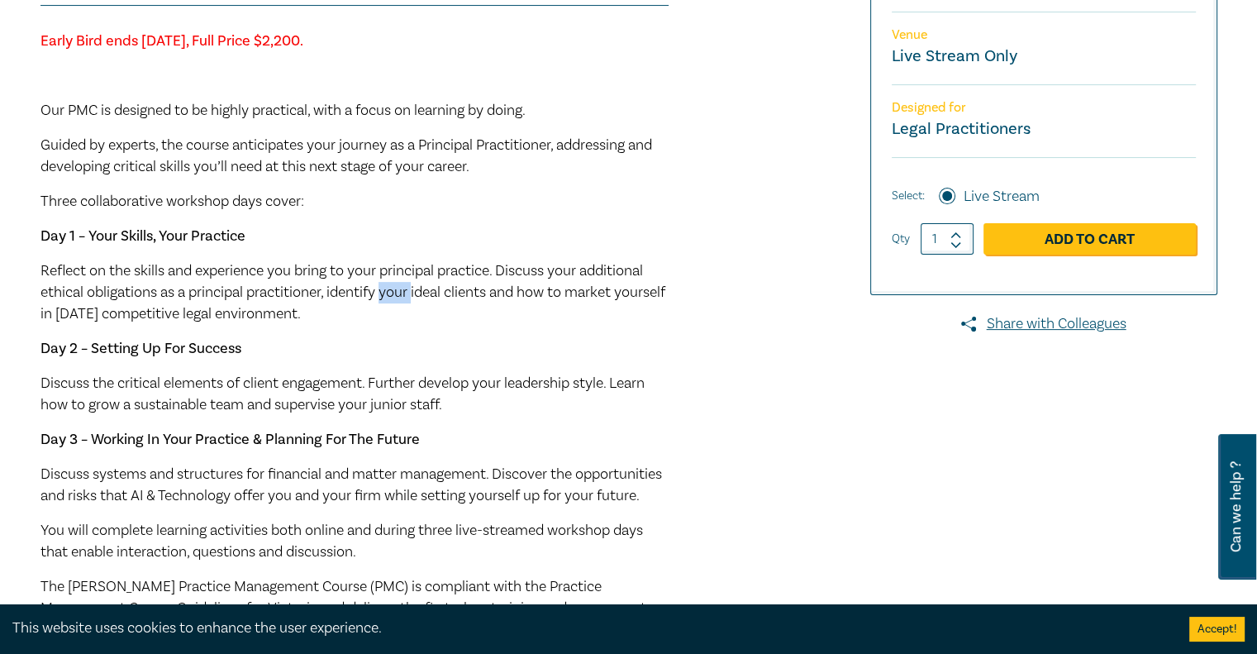
click at [386, 295] on span "Reflect on the skills and experience you bring to your principal practice. Disc…" at bounding box center [353, 292] width 625 height 62
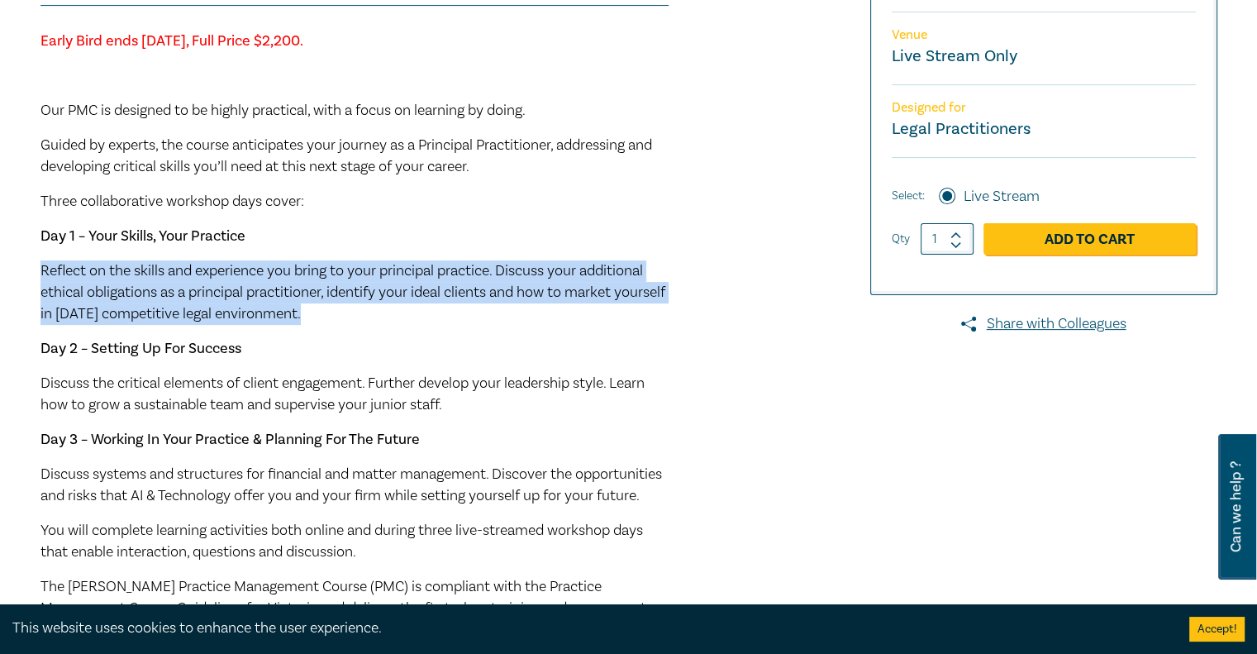
click at [386, 295] on span "Reflect on the skills and experience you bring to your principal practice. Disc…" at bounding box center [353, 292] width 625 height 62
click at [265, 288] on span "Reflect on the skills and experience you bring to your principal practice. Disc…" at bounding box center [353, 292] width 625 height 62
drag, startPoint x: 265, startPoint y: 288, endPoint x: 384, endPoint y: 306, distance: 120.3
click at [384, 306] on p "Reflect on the skills and experience you bring to your principal practice. Disc…" at bounding box center [355, 292] width 628 height 64
click at [387, 293] on span "Reflect on the skills and experience you bring to your principal practice. Disc…" at bounding box center [353, 292] width 625 height 62
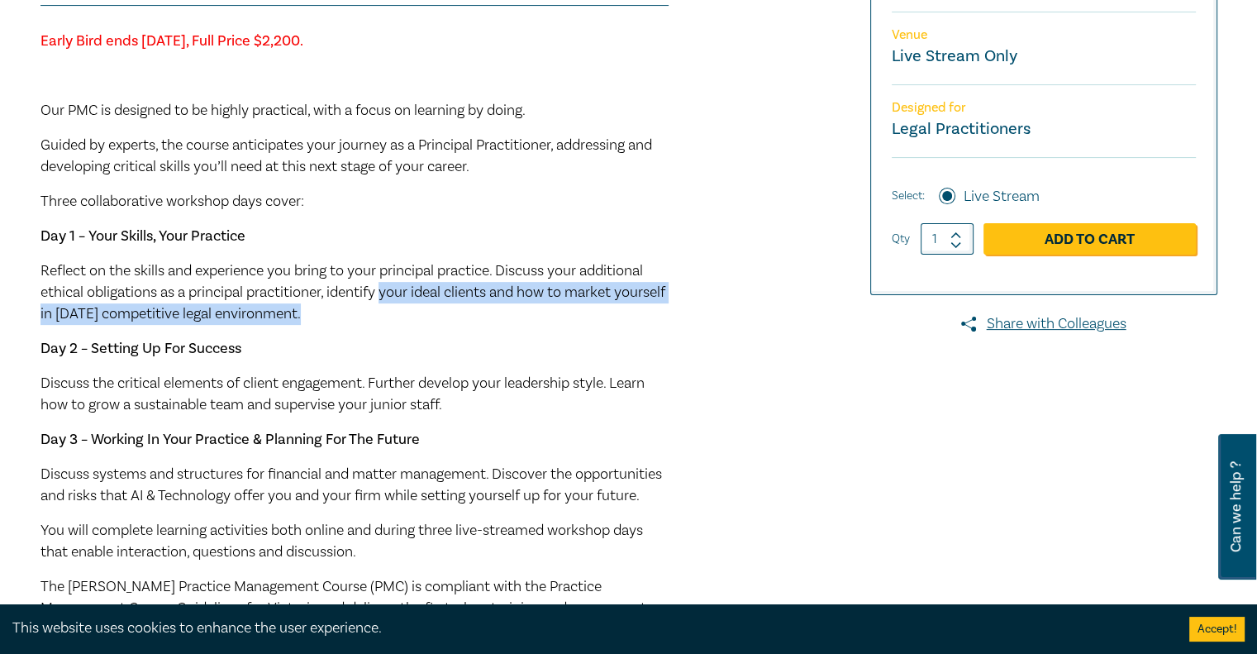
drag, startPoint x: 387, startPoint y: 293, endPoint x: 392, endPoint y: 318, distance: 25.3
click at [392, 318] on p "Reflect on the skills and experience you bring to your principal practice. Disc…" at bounding box center [355, 292] width 628 height 64
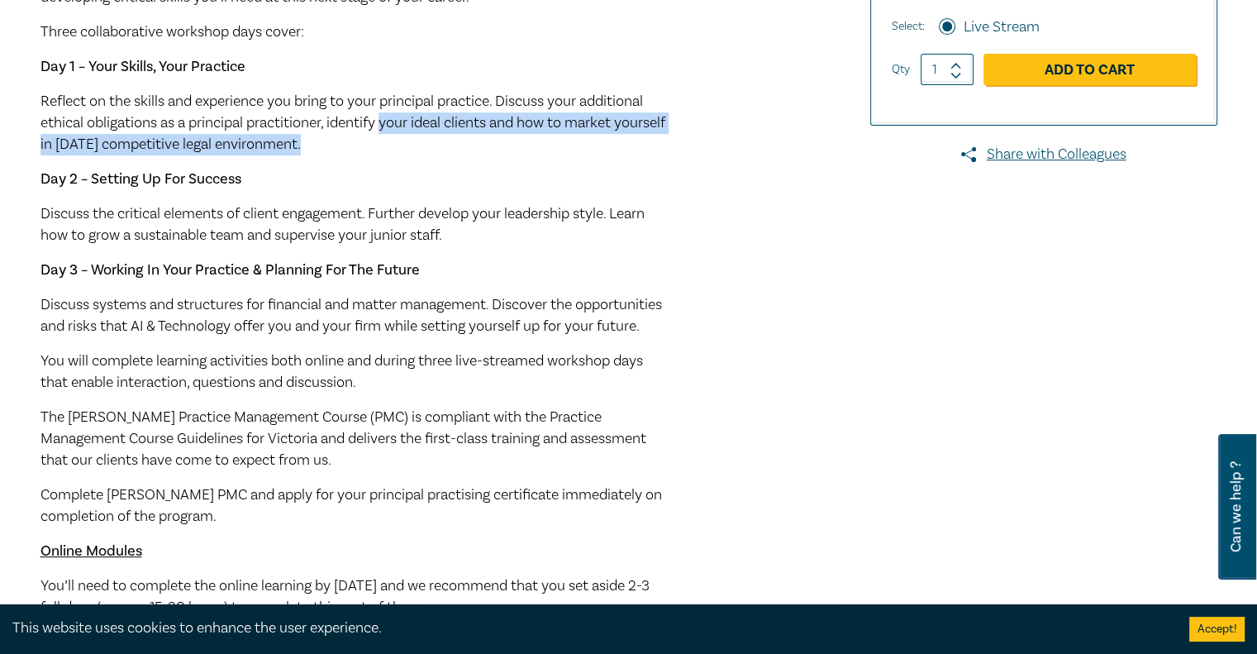
scroll to position [612, 0]
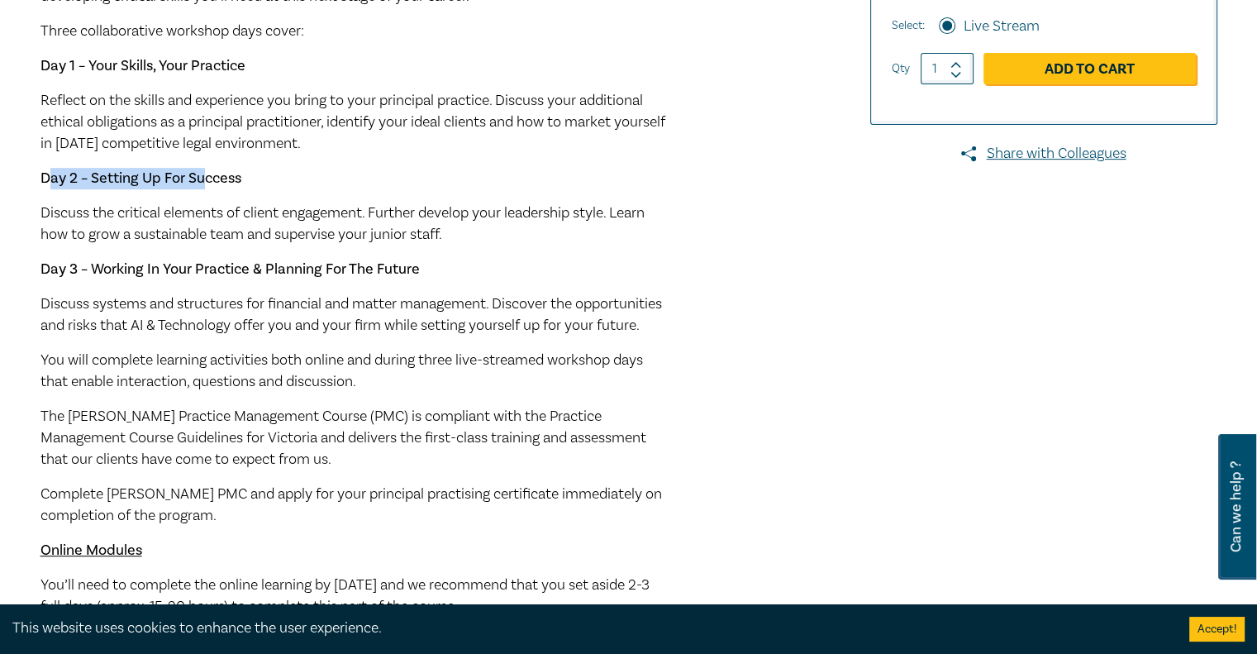
drag, startPoint x: 46, startPoint y: 184, endPoint x: 207, endPoint y: 168, distance: 162.0
click at [207, 168] on p "Day 2 – Setting Up For Success" at bounding box center [355, 178] width 628 height 21
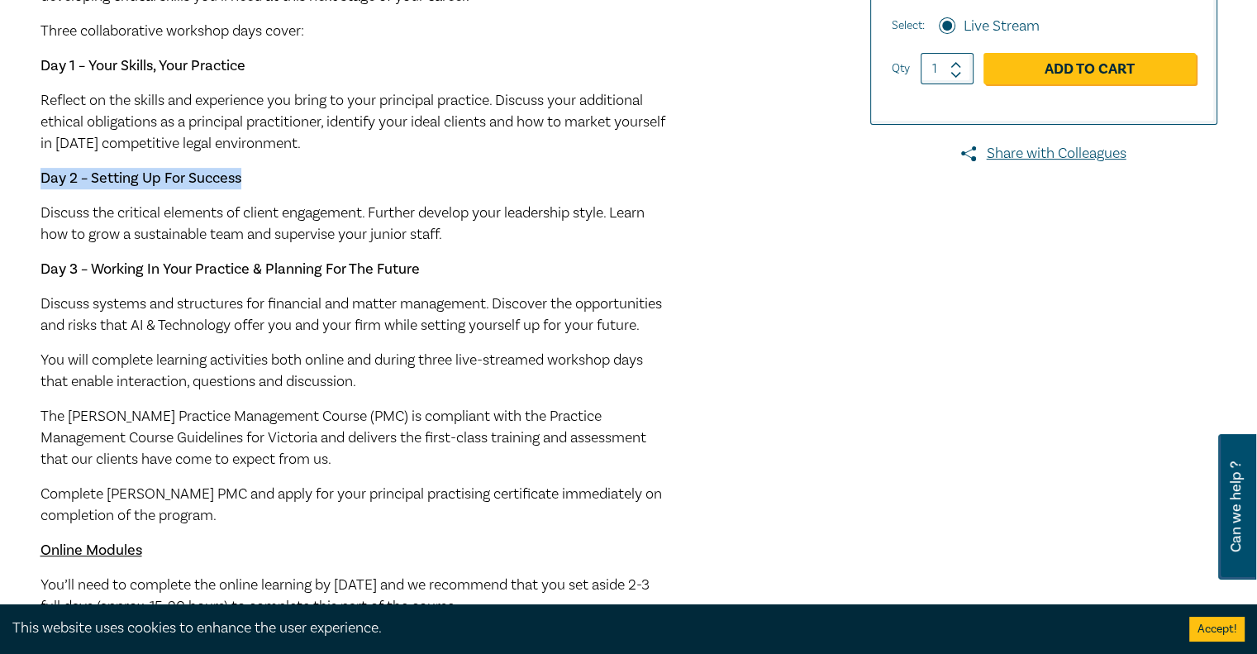
scroll to position [560, 0]
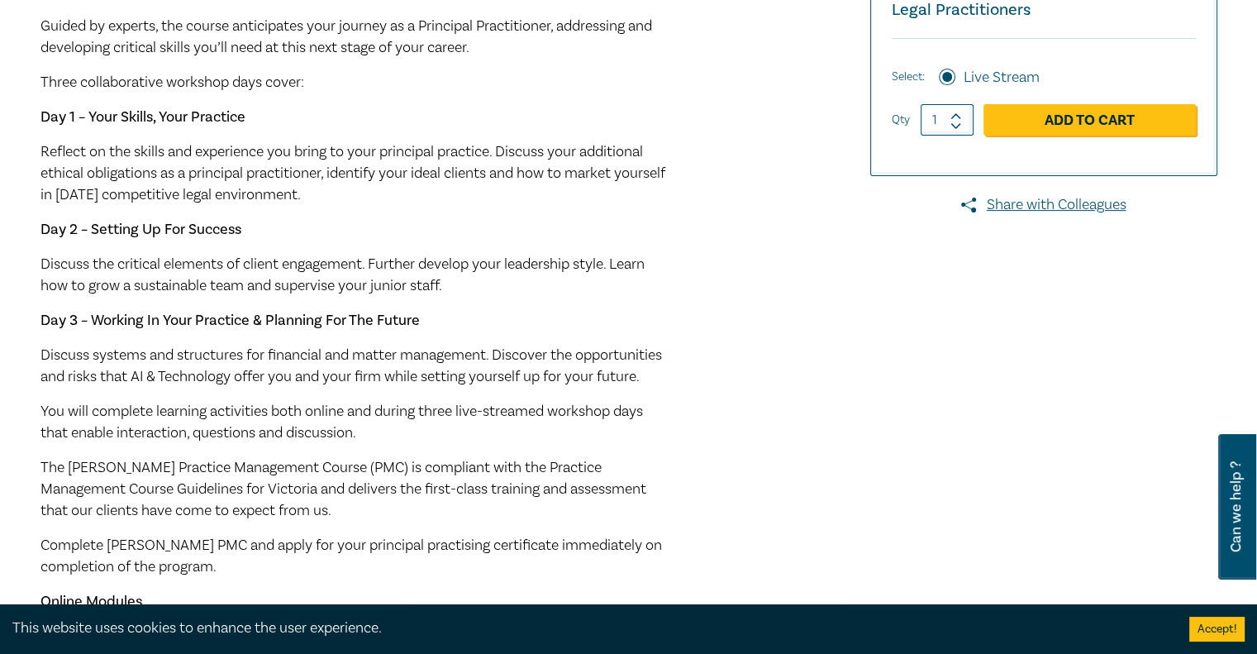
click at [298, 169] on span "Reflect on the skills and experience you bring to your principal practice. Disc…" at bounding box center [353, 173] width 625 height 62
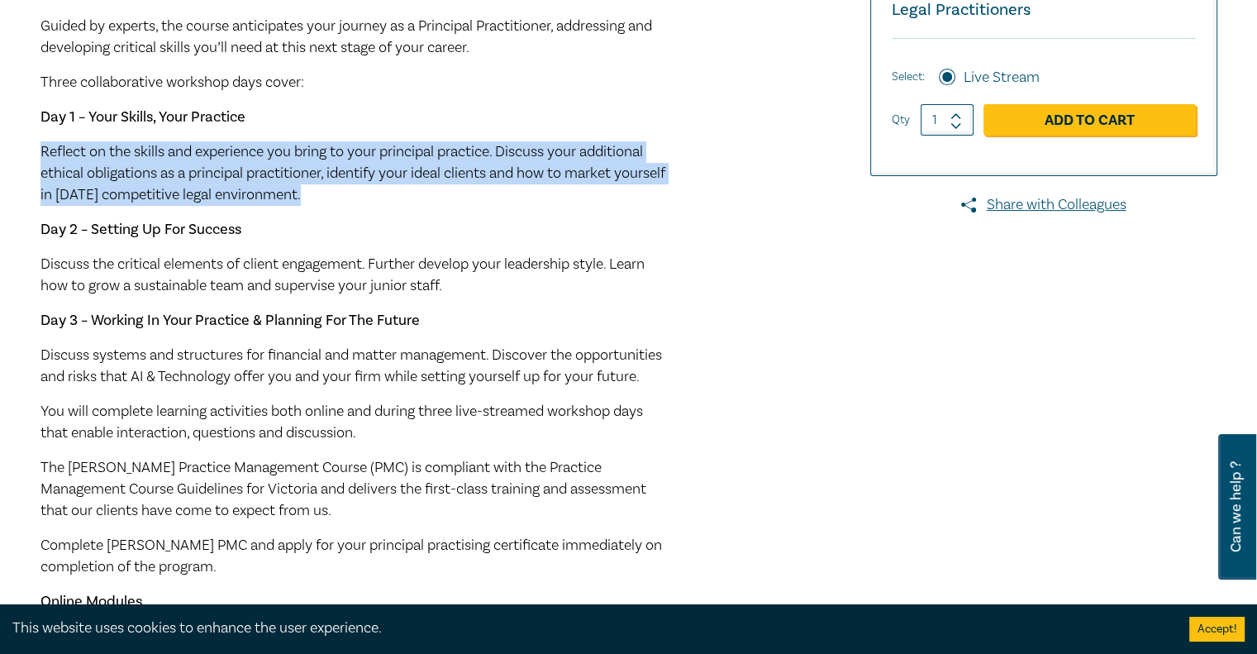
click at [298, 169] on span "Reflect on the skills and experience you bring to your principal practice. Disc…" at bounding box center [353, 173] width 625 height 62
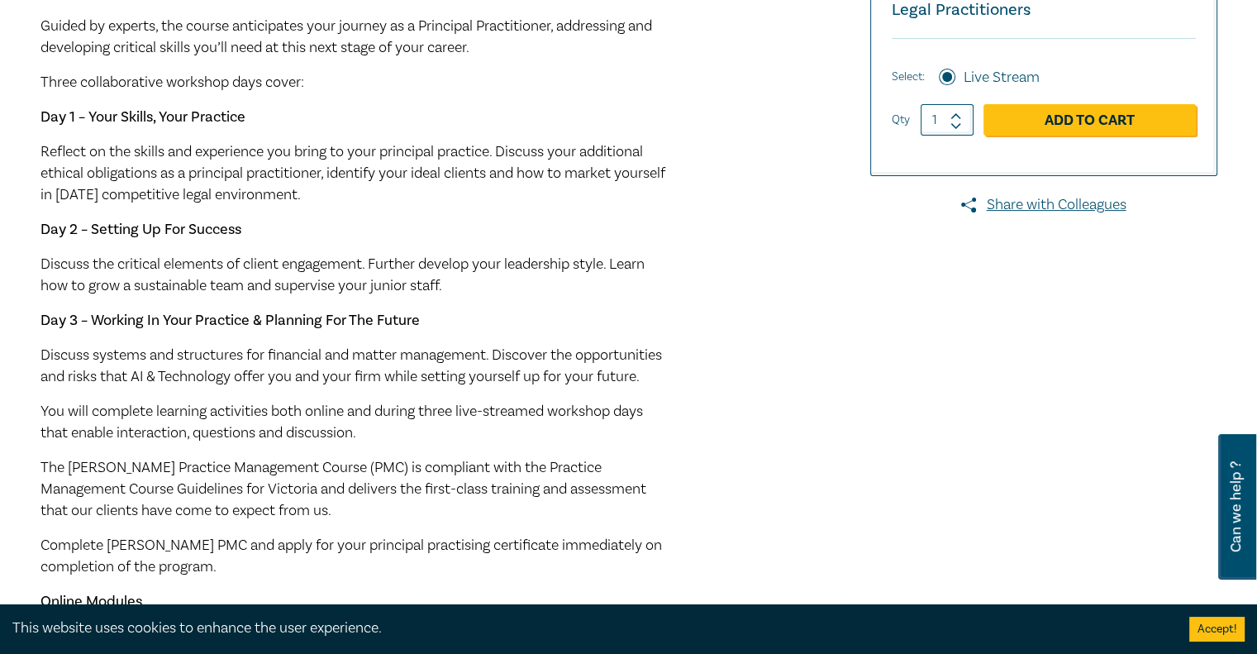
click at [298, 169] on span "Reflect on the skills and experience you bring to your principal practice. Disc…" at bounding box center [353, 173] width 625 height 62
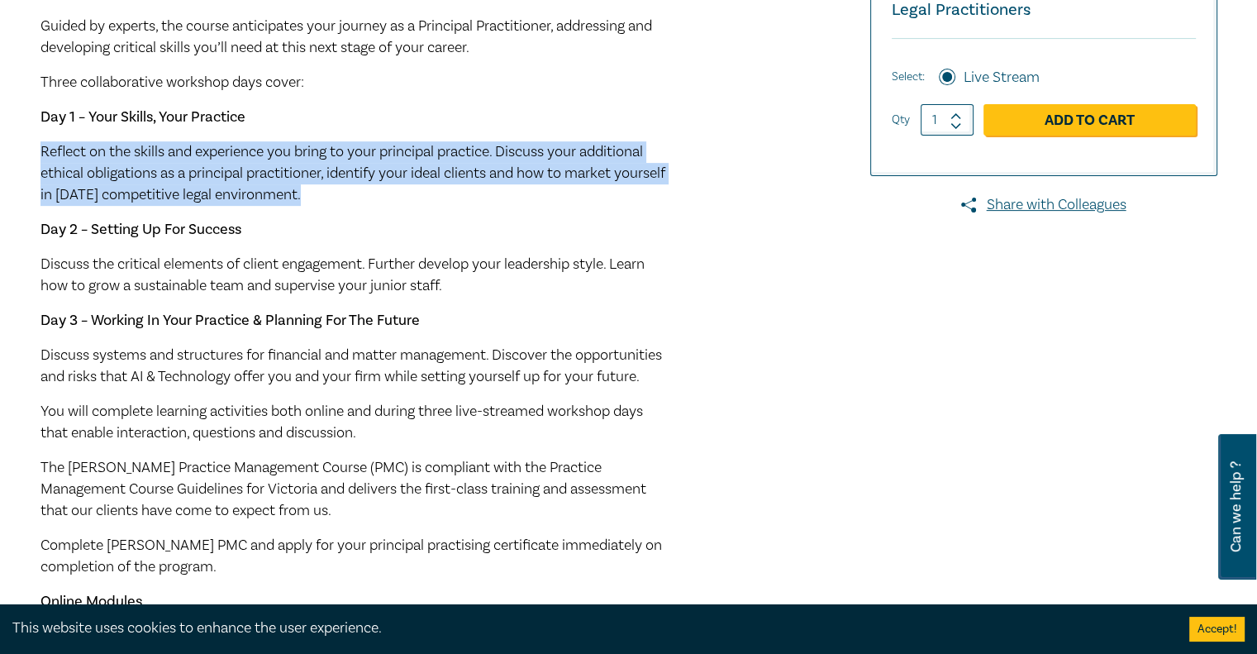
click at [298, 169] on span "Reflect on the skills and experience you bring to your principal practice. Disc…" at bounding box center [353, 173] width 625 height 62
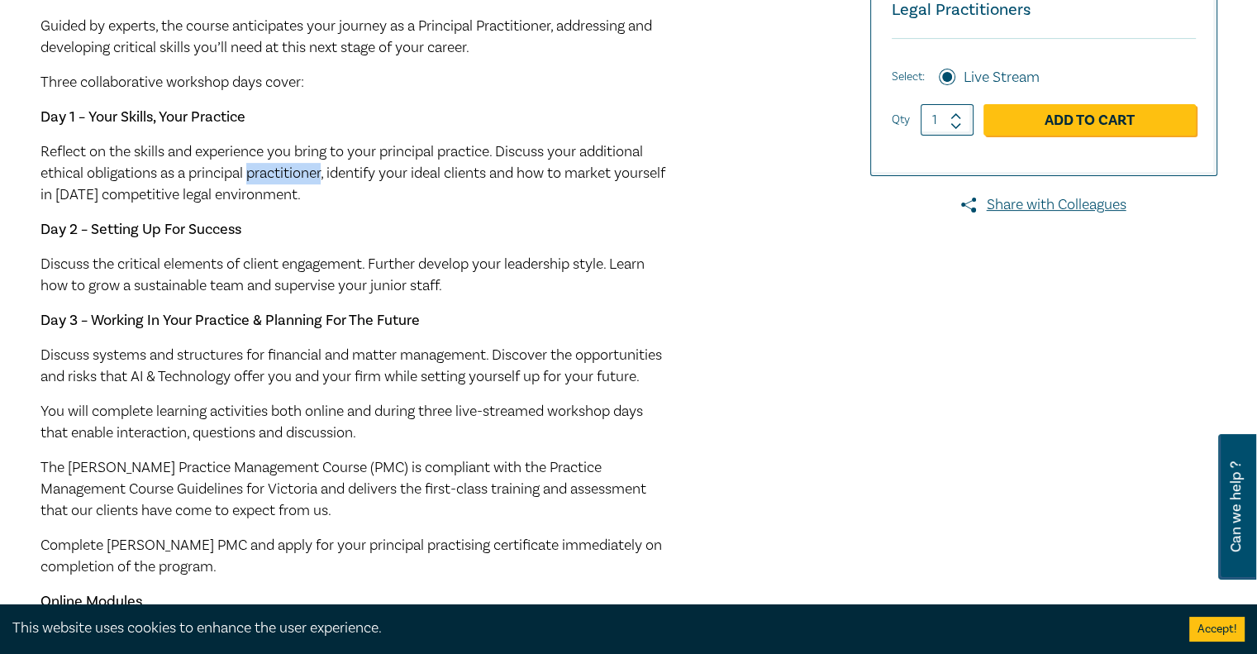
click at [298, 169] on span "Reflect on the skills and experience you bring to your principal practice. Disc…" at bounding box center [353, 173] width 625 height 62
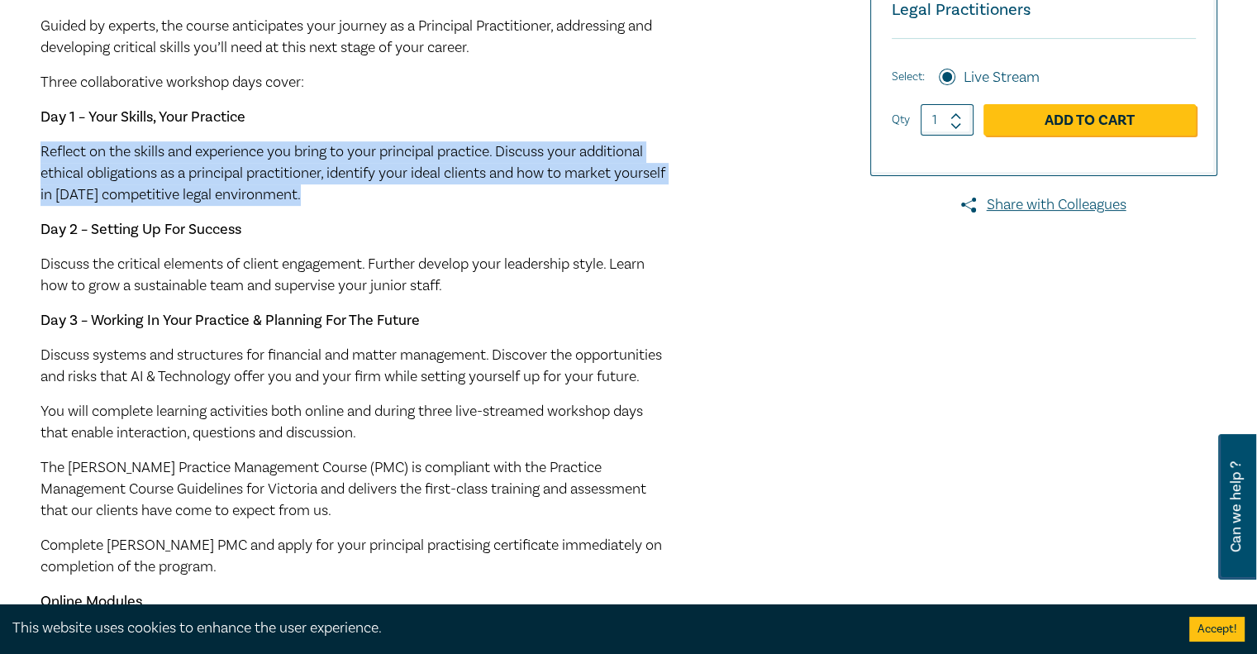
click at [298, 169] on span "Reflect on the skills and experience you bring to your principal practice. Disc…" at bounding box center [353, 173] width 625 height 62
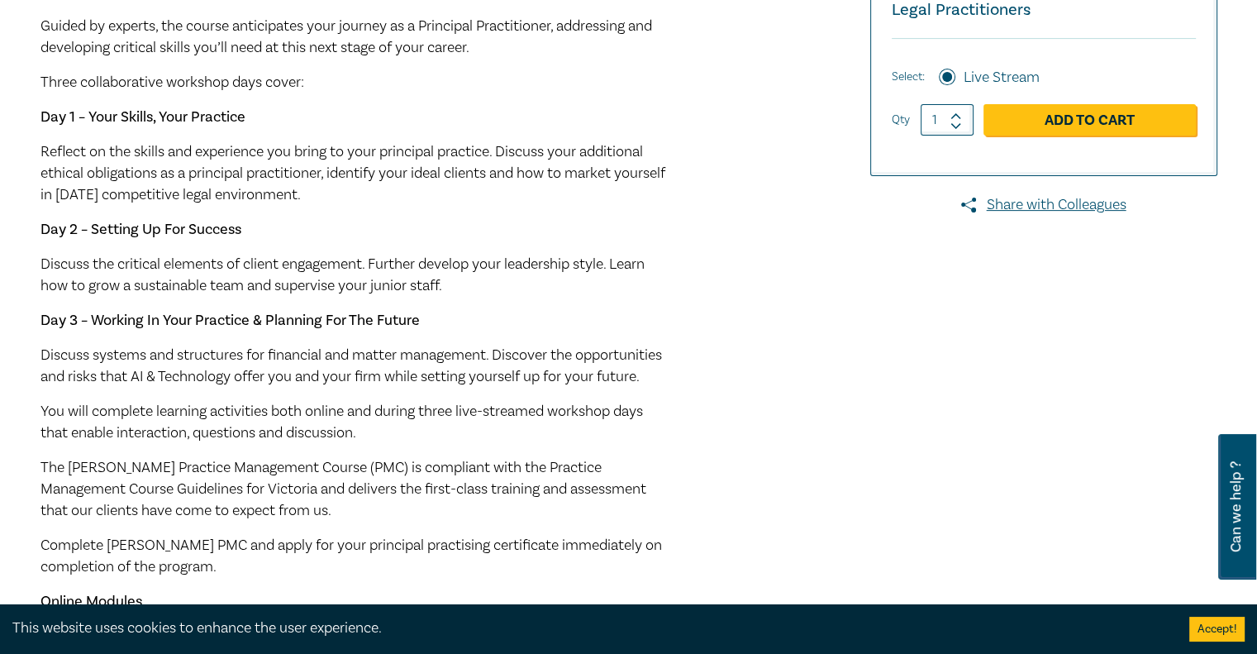
click at [327, 183] on p "Reflect on the skills and experience you bring to your principal practice. Disc…" at bounding box center [355, 173] width 628 height 64
drag, startPoint x: 334, startPoint y: 171, endPoint x: 374, endPoint y: 194, distance: 45.9
click at [374, 194] on p "Reflect on the skills and experience you bring to your principal practice. Disc…" at bounding box center [355, 173] width 628 height 64
click at [255, 255] on span "Discuss the critical elements of client engagement. Further develop your leader…" at bounding box center [343, 275] width 604 height 41
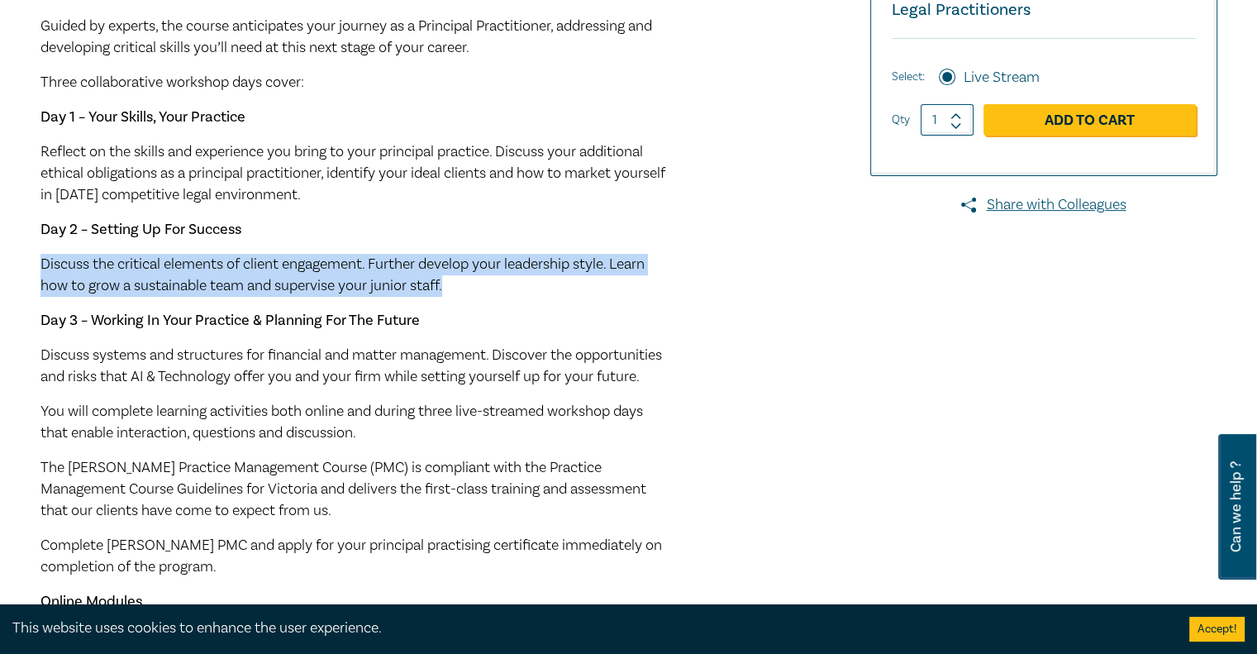
click at [255, 255] on span "Discuss the critical elements of client engagement. Further develop your leader…" at bounding box center [343, 275] width 604 height 41
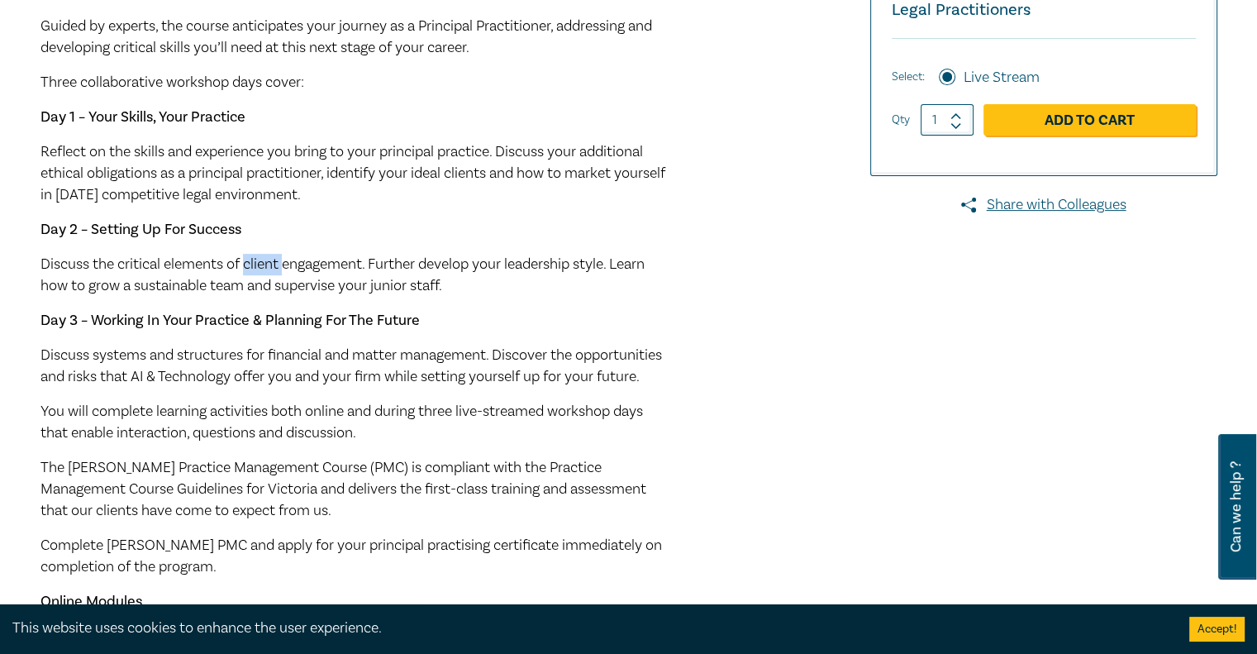
click at [255, 255] on span "Discuss the critical elements of client engagement. Further develop your leader…" at bounding box center [343, 275] width 604 height 41
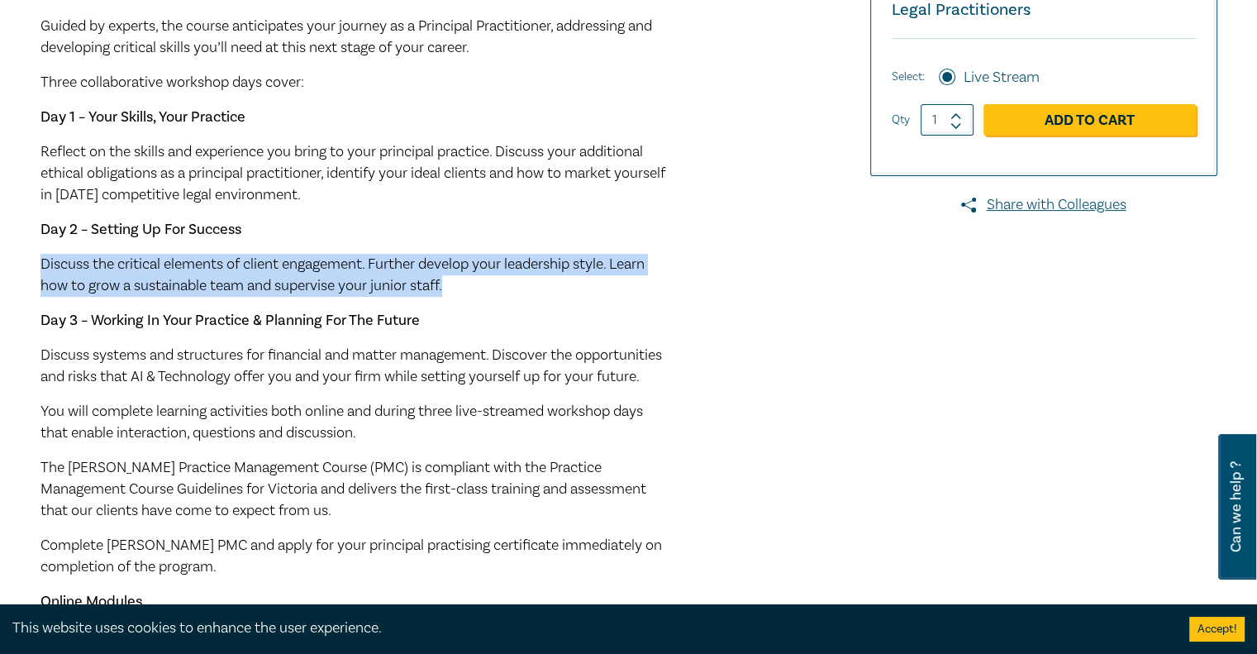
click at [255, 255] on span "Discuss the critical elements of client engagement. Further develop your leader…" at bounding box center [343, 275] width 604 height 41
click at [322, 270] on span "Discuss the critical elements of client engagement. Further develop your leader…" at bounding box center [343, 275] width 604 height 41
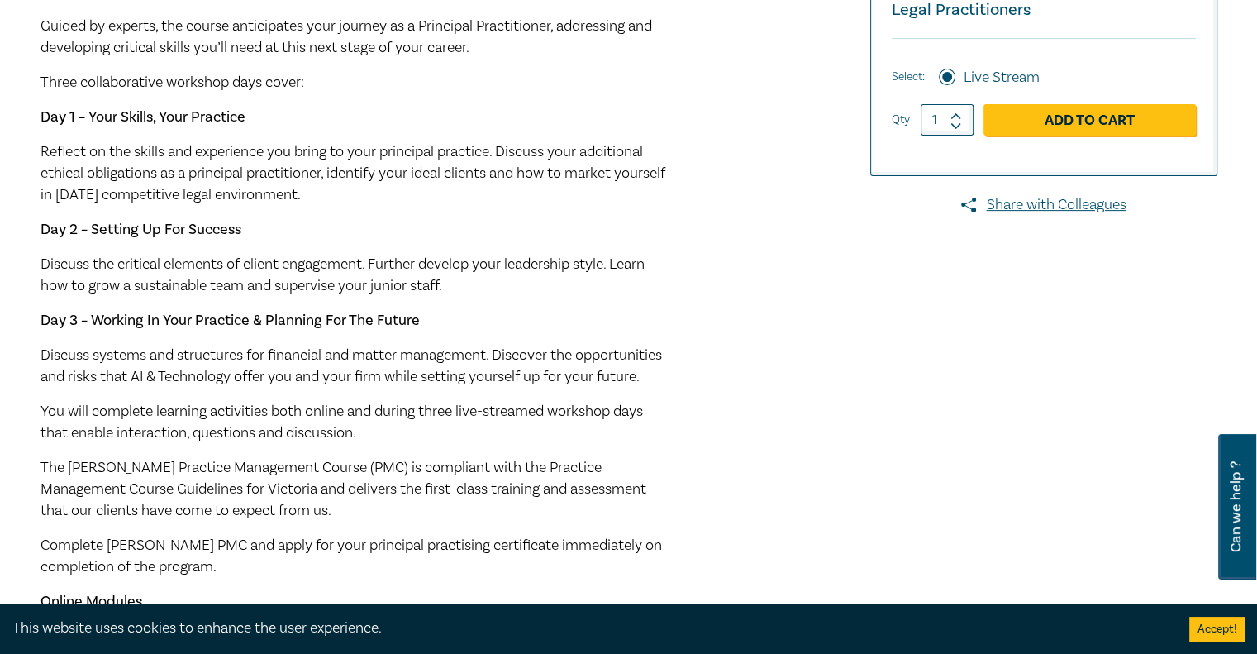
click at [367, 270] on span "Discuss the critical elements of client engagement. Further develop your leader…" at bounding box center [343, 275] width 604 height 41
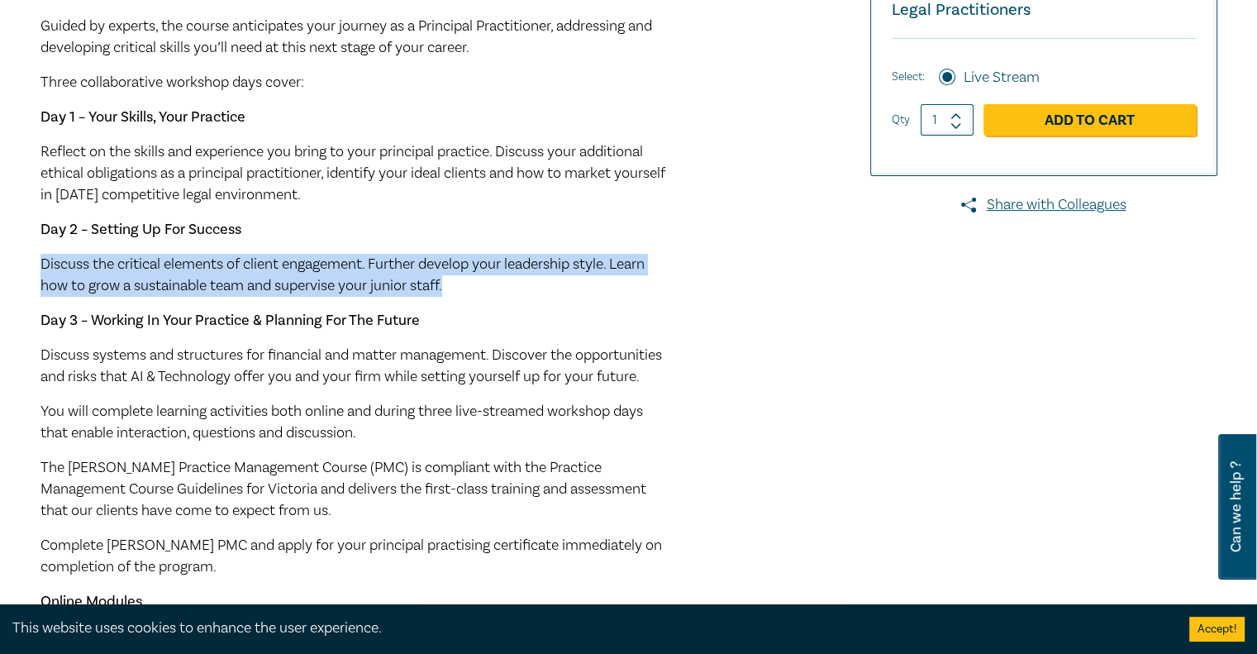
click at [367, 270] on span "Discuss the critical elements of client engagement. Further develop your leader…" at bounding box center [343, 275] width 604 height 41
click at [398, 268] on span "Discuss the critical elements of client engagement. Further develop your leader…" at bounding box center [343, 275] width 604 height 41
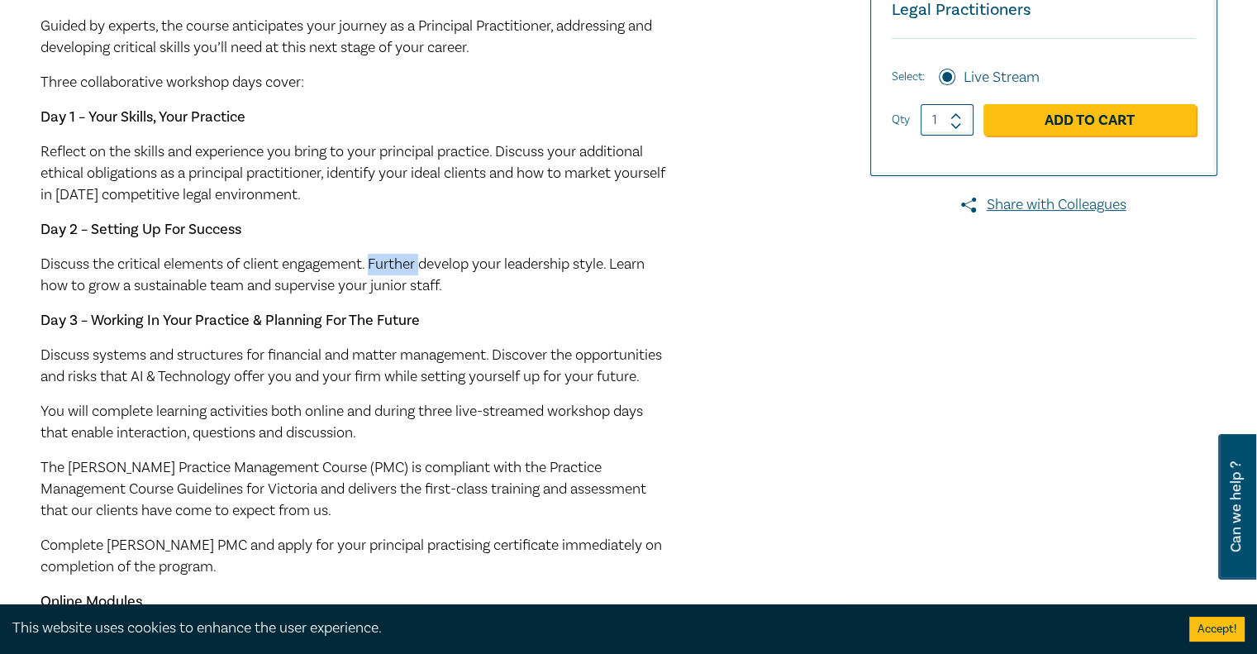
click at [398, 268] on span "Discuss the critical elements of client engagement. Further develop your leader…" at bounding box center [343, 275] width 604 height 41
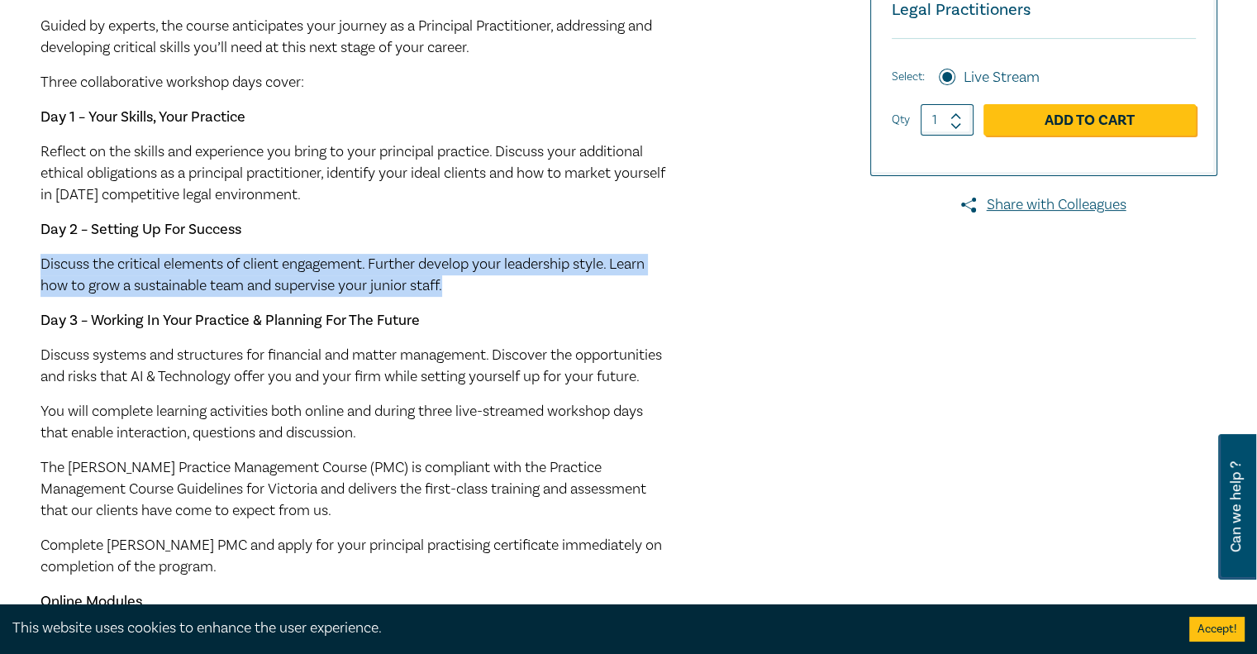
click at [398, 268] on span "Discuss the critical elements of client engagement. Further develop your leader…" at bounding box center [343, 275] width 604 height 41
drag, startPoint x: 398, startPoint y: 268, endPoint x: 489, endPoint y: 395, distance: 156.4
click at [489, 395] on div "Early Bird ends Friday 12 September 2025, Full Price $2,200. Our PMC is designe…" at bounding box center [355, 308] width 628 height 792
click at [496, 370] on span "Discuss systems and structures for financial and matter management. Discover th…" at bounding box center [352, 366] width 622 height 41
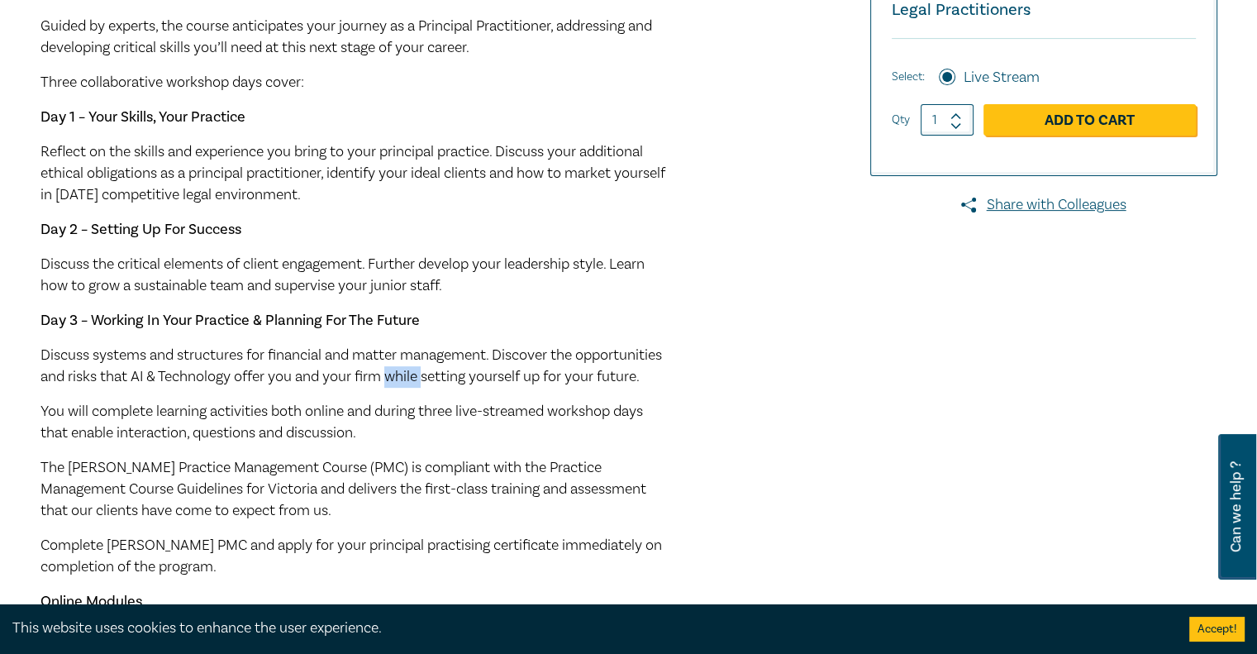
click at [496, 370] on span "Discuss systems and structures for financial and matter management. Discover th…" at bounding box center [352, 366] width 622 height 41
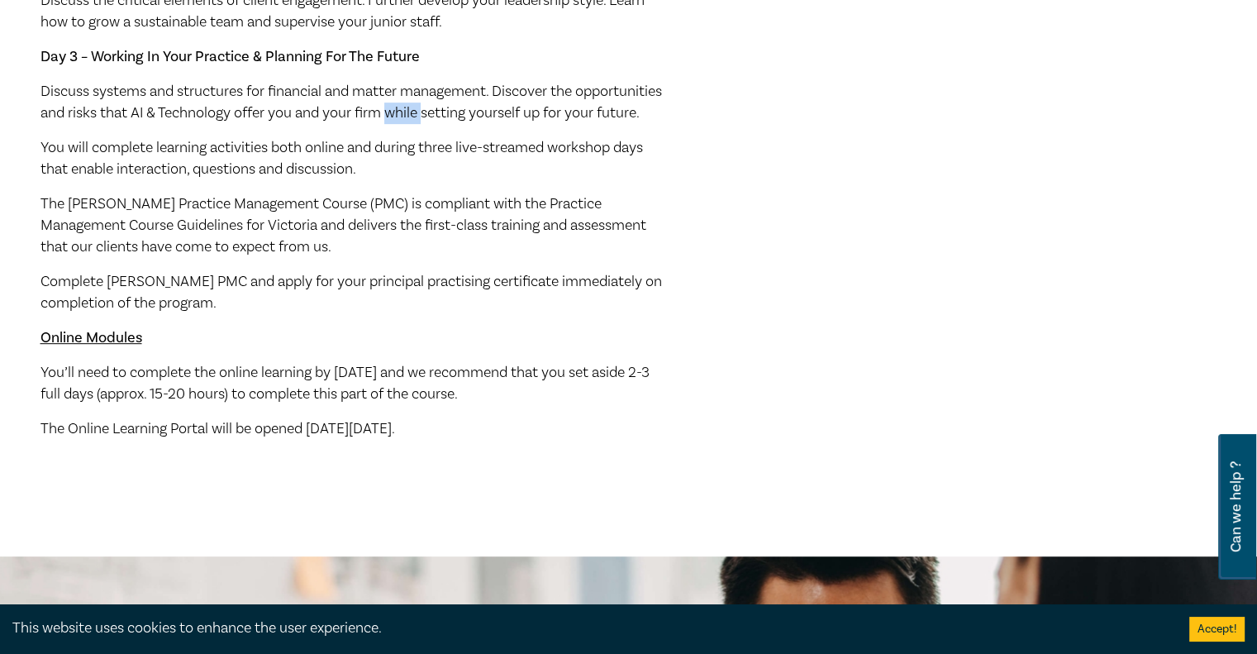
scroll to position [825, 0]
click at [66, 387] on span "You’ll need to complete the online learning by [DATE] and we recommend that you…" at bounding box center [345, 382] width 609 height 41
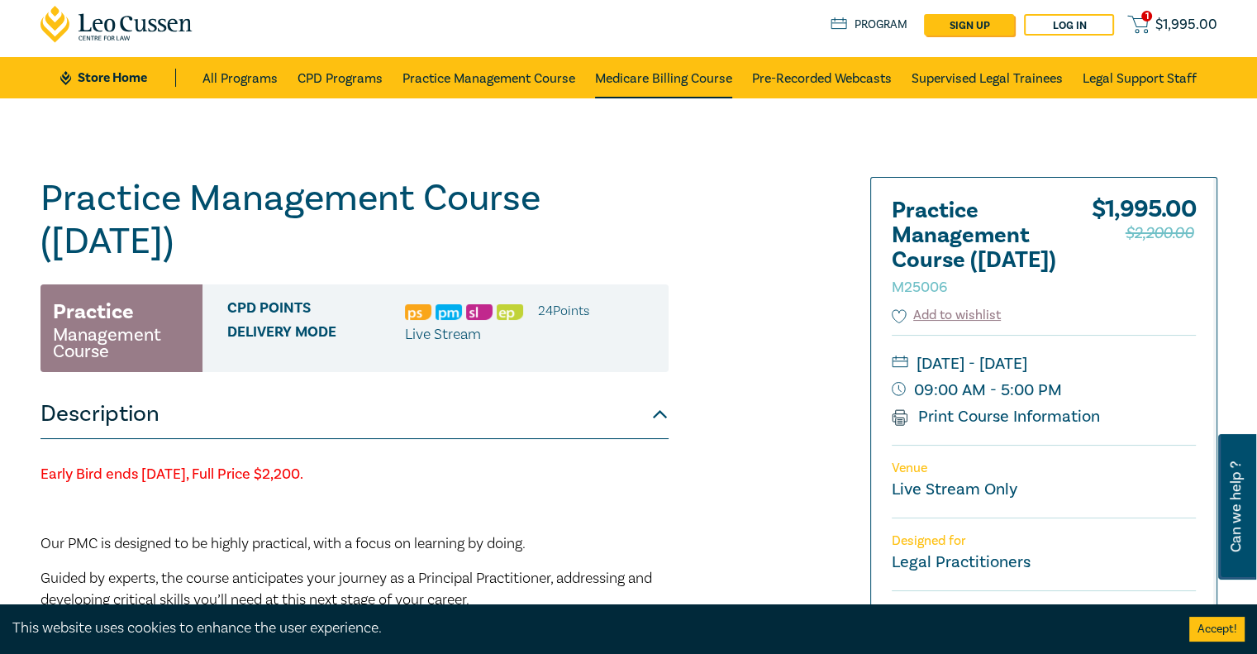
scroll to position [7, 0]
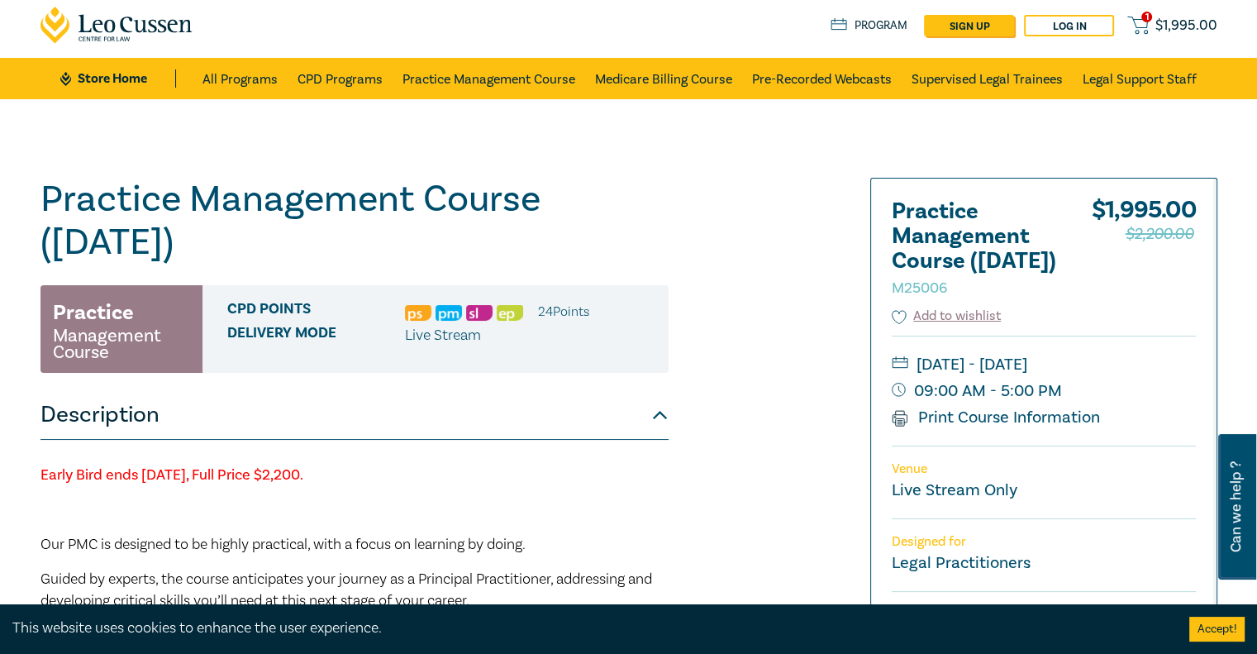
click at [51, 503] on p at bounding box center [355, 509] width 628 height 21
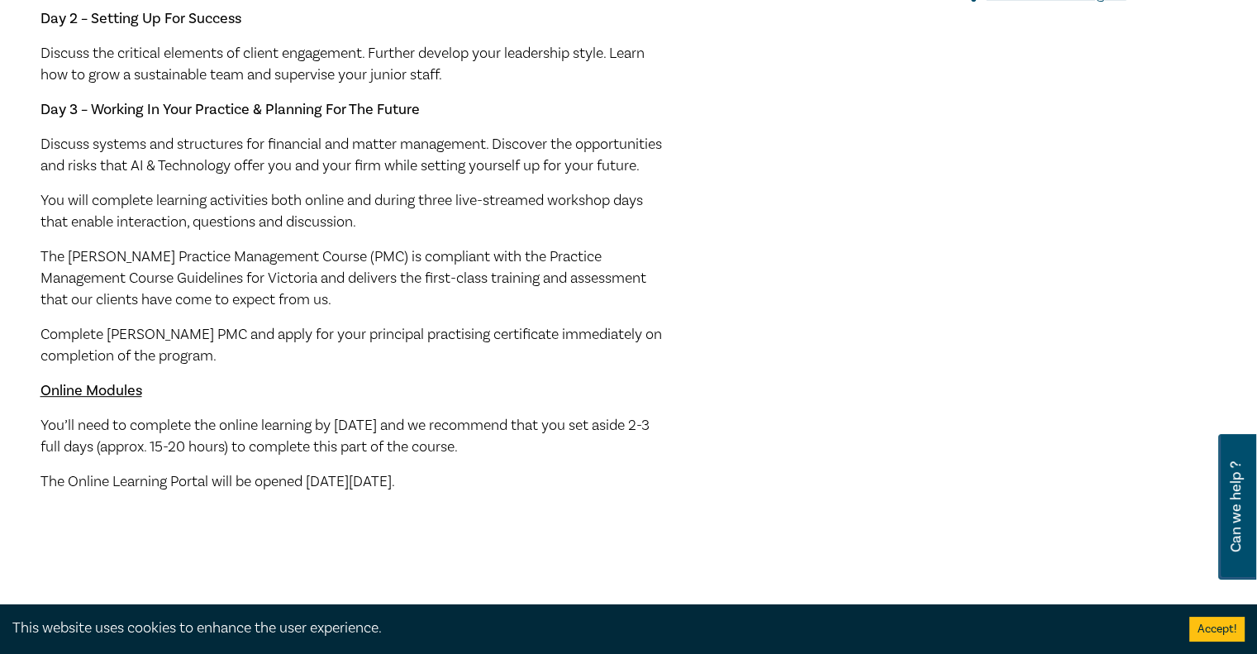
scroll to position [774, 0]
drag, startPoint x: 449, startPoint y: 435, endPoint x: 479, endPoint y: 489, distance: 61.8
click at [479, 489] on div "Early Bird ends Friday 12 September 2025, Full Price $2,200. Our PMC is designe…" at bounding box center [355, 94] width 628 height 792
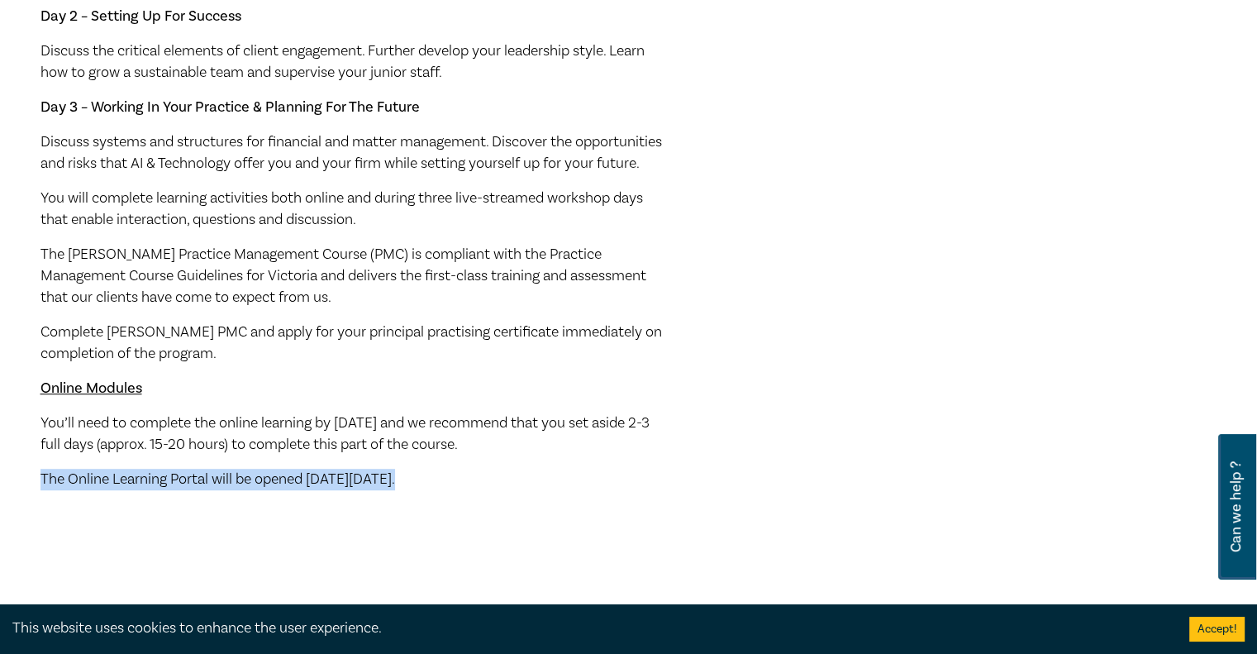
click at [479, 489] on div "Early Bird ends Friday 12 September 2025, Full Price $2,200. Our PMC is designe…" at bounding box center [355, 94] width 628 height 792
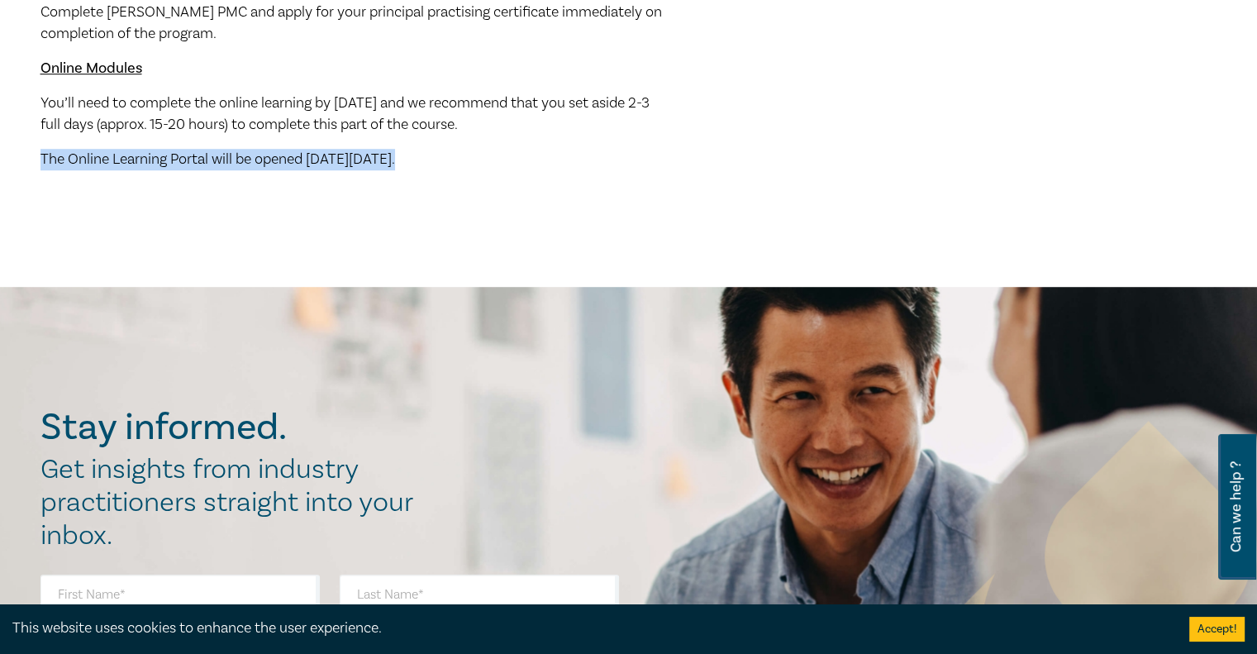
scroll to position [1090, 0]
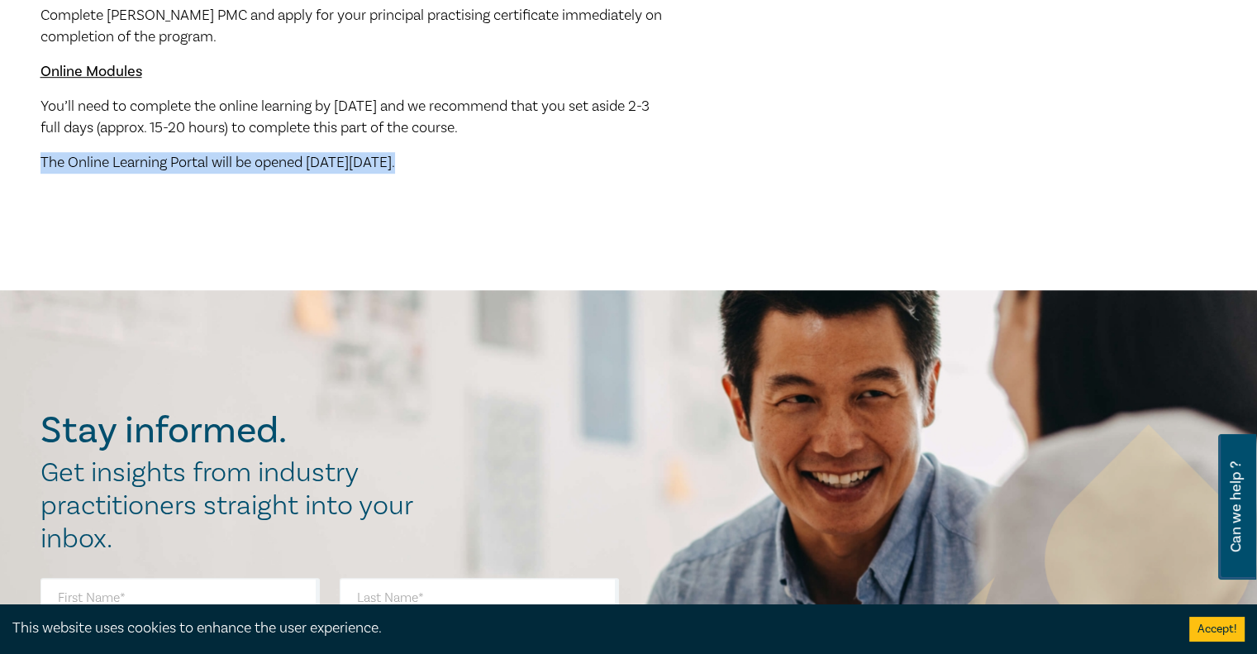
click at [395, 172] on span "The Online Learning Portal will be opened [DATE][DATE]." at bounding box center [218, 162] width 355 height 19
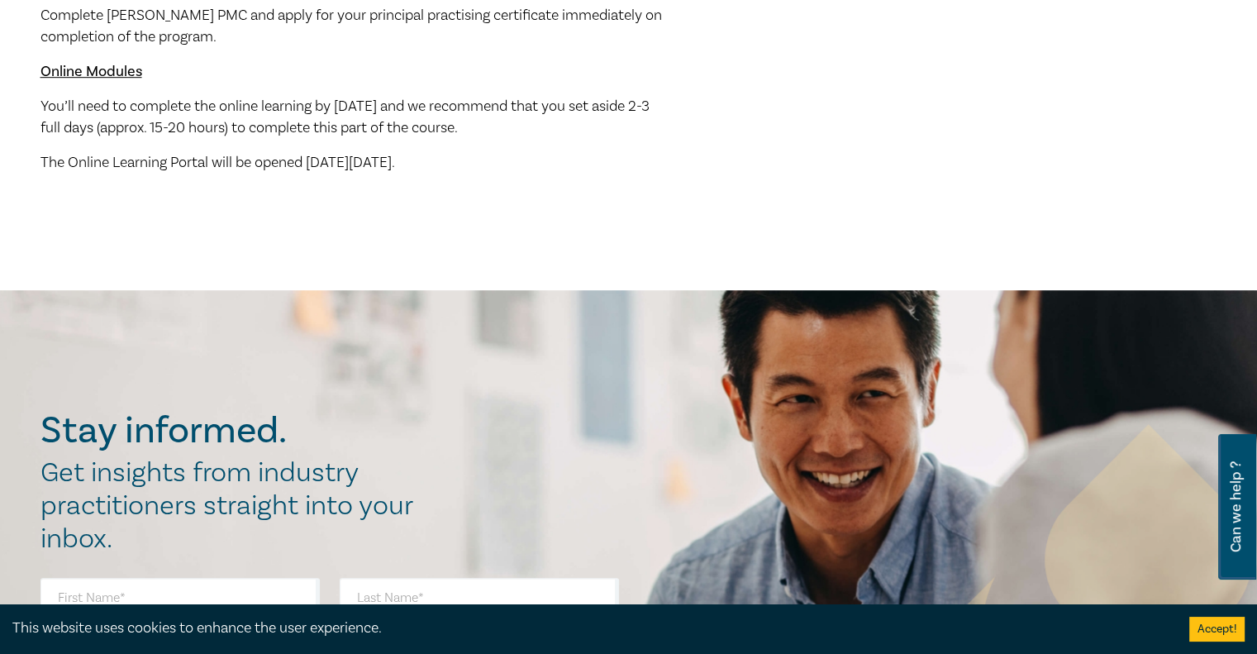
click at [395, 172] on span "The Online Learning Portal will be opened [DATE][DATE]." at bounding box center [218, 162] width 355 height 19
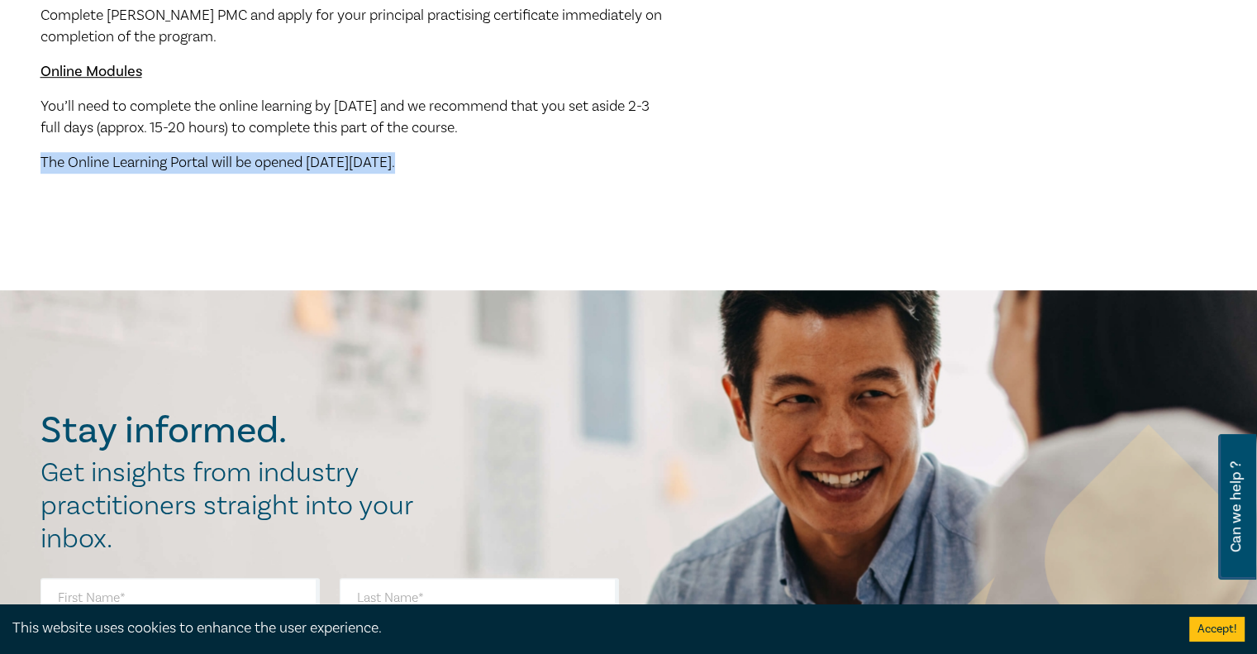
click at [395, 172] on span "The Online Learning Portal will be opened [DATE][DATE]." at bounding box center [218, 162] width 355 height 19
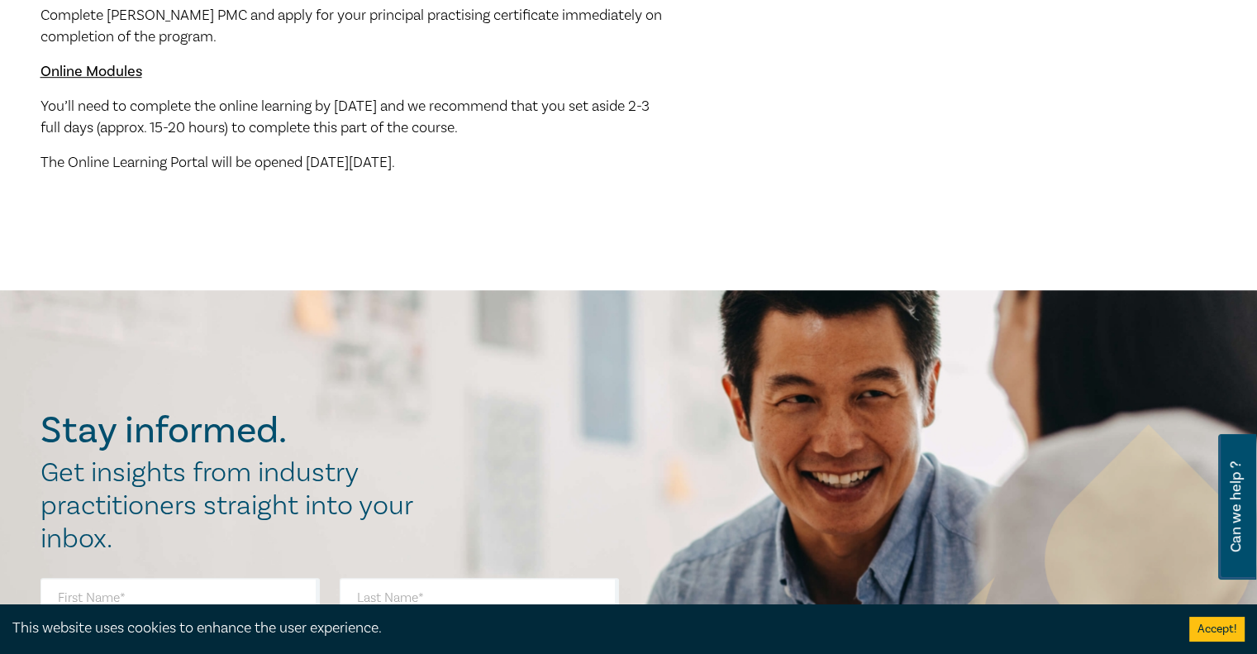
click at [395, 172] on span "The Online Learning Portal will be opened [DATE][DATE]." at bounding box center [218, 162] width 355 height 19
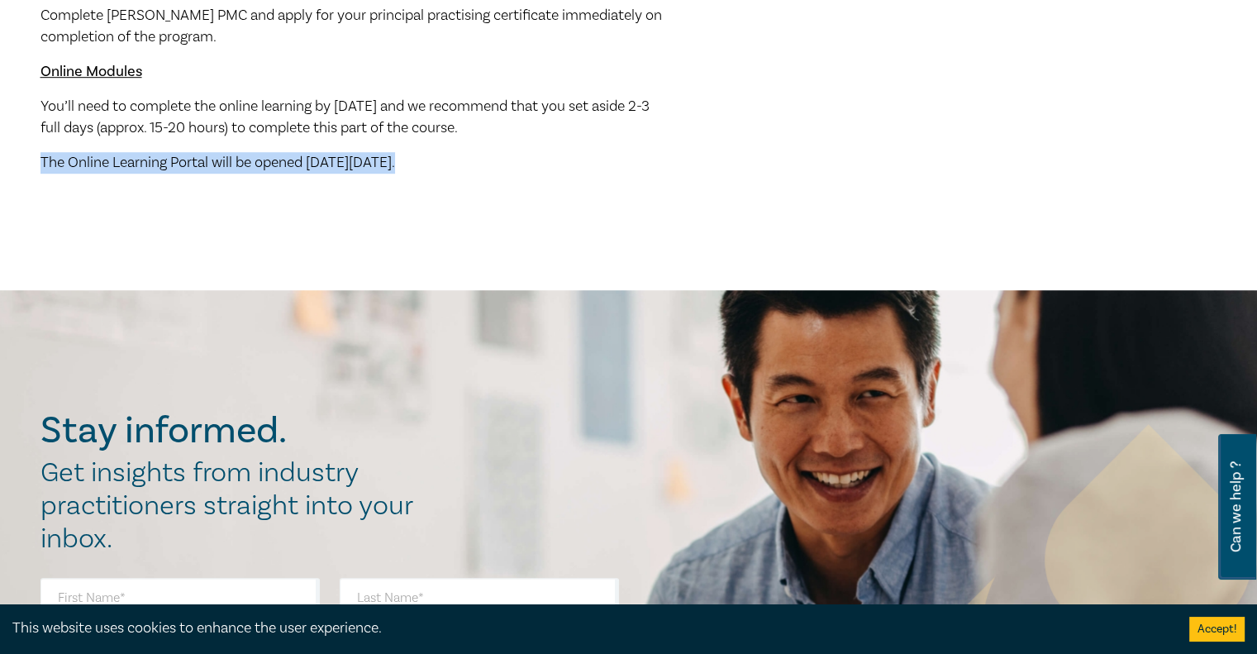
click at [395, 172] on span "The Online Learning Portal will be opened [DATE][DATE]." at bounding box center [218, 162] width 355 height 19
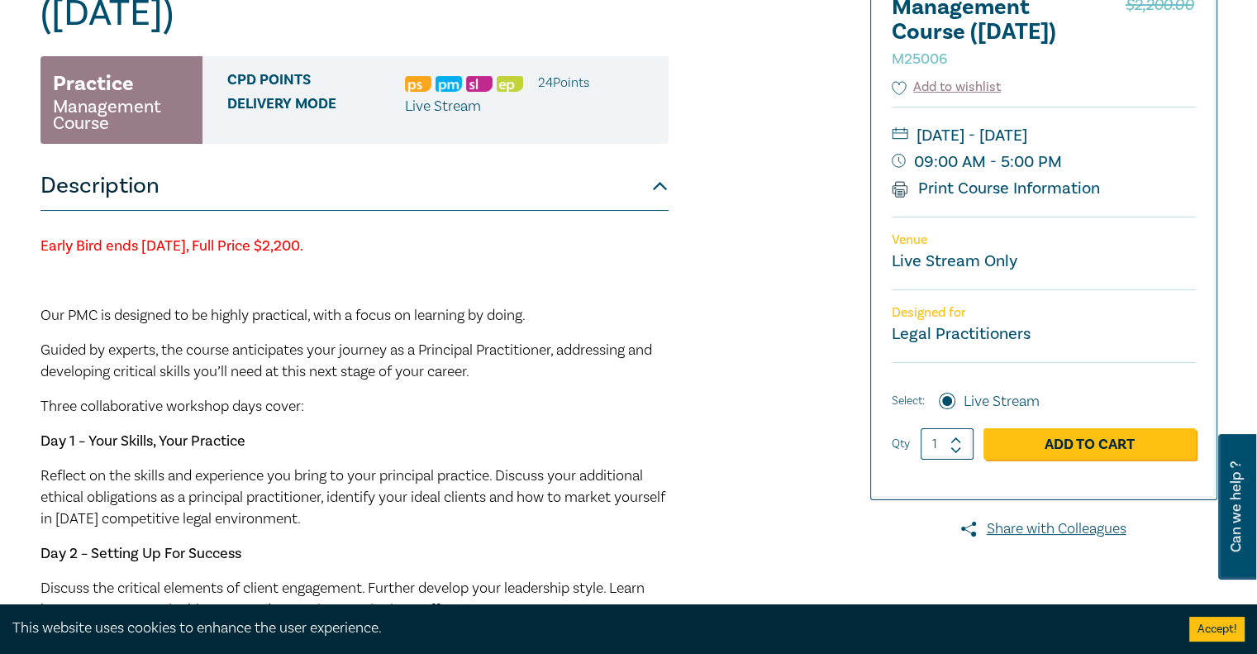
scroll to position [240, 0]
